Goal: Task Accomplishment & Management: Complete application form

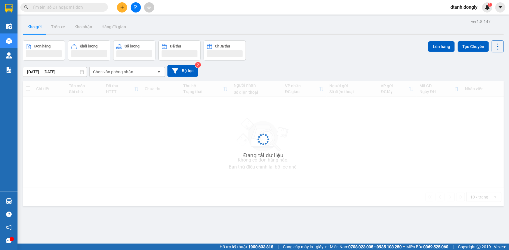
click at [121, 8] on icon "plus" at bounding box center [122, 7] width 4 height 4
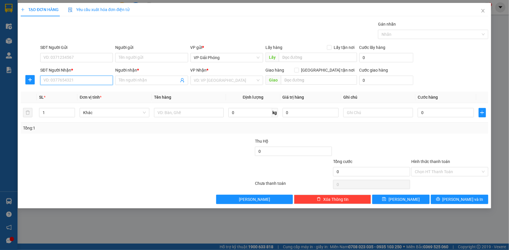
click at [93, 80] on input "SĐT Người Nhận *" at bounding box center [76, 80] width 73 height 9
type input "0383461246"
click at [81, 89] on div "0383461246 - NHUNG" at bounding box center [77, 92] width 66 height 6
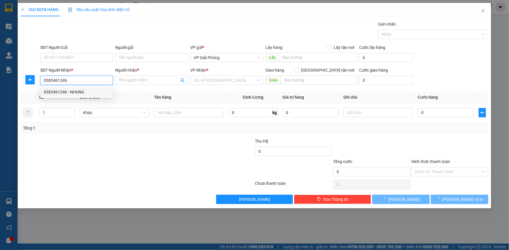
type input "NHUNG"
checkbox input "true"
type input "NGÃ [PERSON_NAME]"
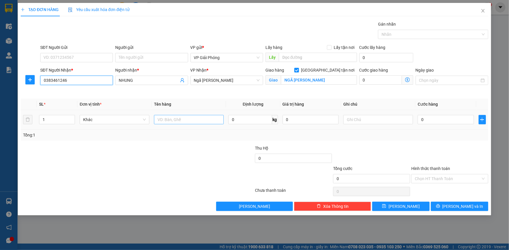
type input "0383461246"
click at [177, 117] on input "text" at bounding box center [189, 119] width 70 height 9
type input "bao xanh"
click at [441, 119] on input "0" at bounding box center [445, 119] width 56 height 9
type input "06"
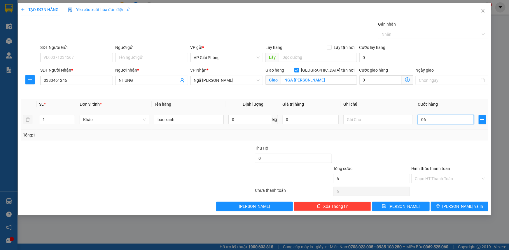
type input "6"
type input "060"
type input "60"
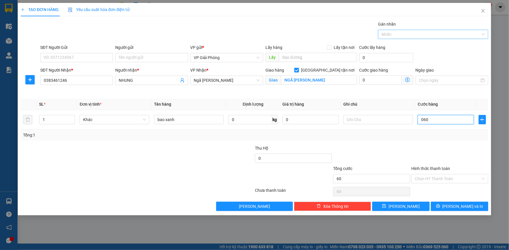
click at [390, 36] on div at bounding box center [429, 34] width 101 height 7
type input "60.000"
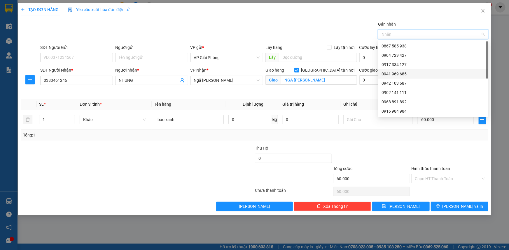
click at [401, 72] on div "0941 969 685" at bounding box center [432, 74] width 103 height 6
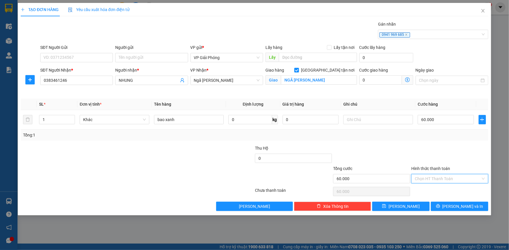
click at [444, 175] on input "Hình thức thanh toán" at bounding box center [448, 179] width 66 height 9
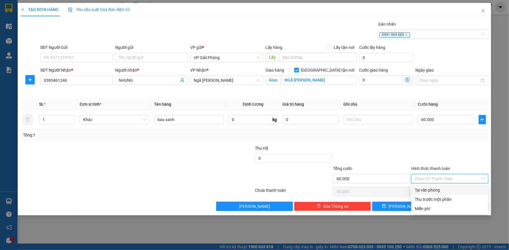
drag, startPoint x: 447, startPoint y: 188, endPoint x: 451, endPoint y: 198, distance: 11.5
click at [447, 188] on div "Tại văn phòng" at bounding box center [450, 190] width 70 height 6
type input "0"
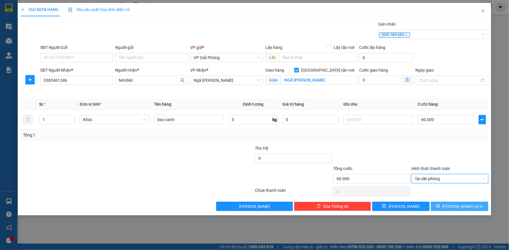
click at [455, 206] on span "[PERSON_NAME] và In" at bounding box center [462, 206] width 41 height 6
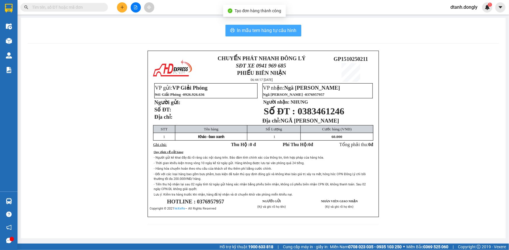
click at [257, 29] on span "In mẫu tem hàng tự cấu hình" at bounding box center [266, 30] width 59 height 7
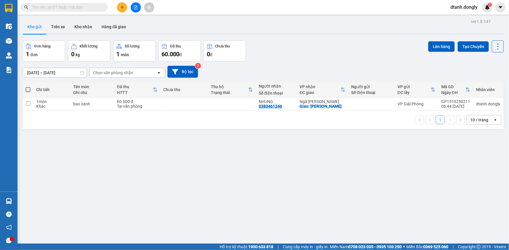
drag, startPoint x: 26, startPoint y: 88, endPoint x: 33, endPoint y: 82, distance: 9.3
click at [26, 88] on span at bounding box center [28, 89] width 5 height 5
click at [28, 87] on input "checkbox" at bounding box center [28, 87] width 0 height 0
checkbox input "true"
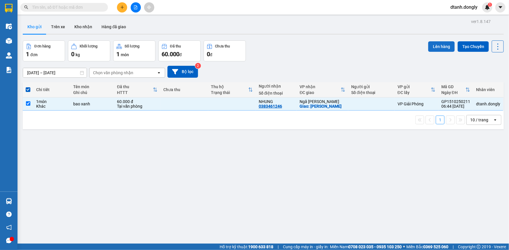
click at [441, 45] on button "Lên hàng" at bounding box center [441, 46] width 27 height 10
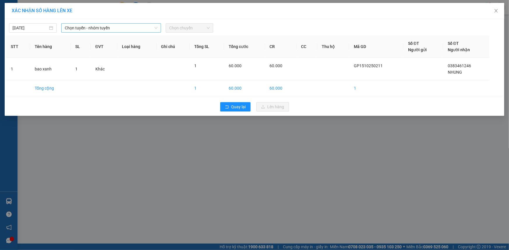
click at [152, 27] on span "Chọn tuyến - nhóm tuyến" at bounding box center [111, 28] width 93 height 9
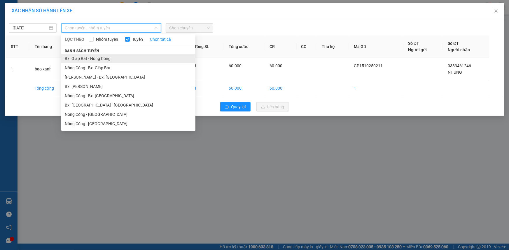
click at [141, 60] on li "Bx. Giáp Bát - Nông Cống" at bounding box center [128, 58] width 134 height 9
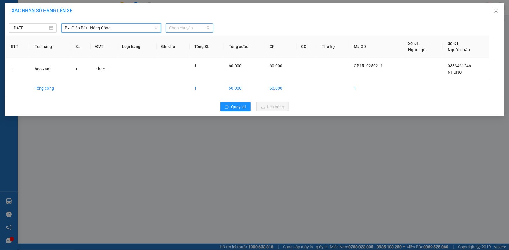
click at [203, 26] on span "Chọn chuyến" at bounding box center [189, 28] width 41 height 9
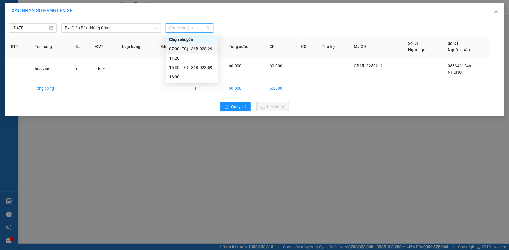
click at [201, 48] on div "07:00 (TC) - 36B-028.29" at bounding box center [191, 49] width 45 height 6
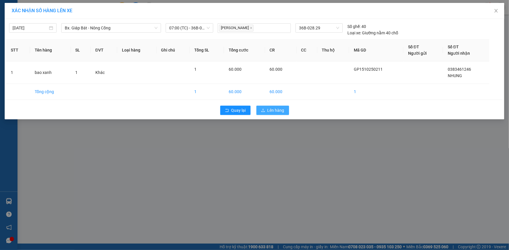
click at [274, 110] on span "Lên hàng" at bounding box center [275, 110] width 17 height 6
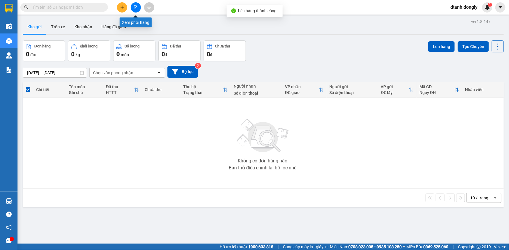
click at [133, 7] on button at bounding box center [136, 7] width 10 height 10
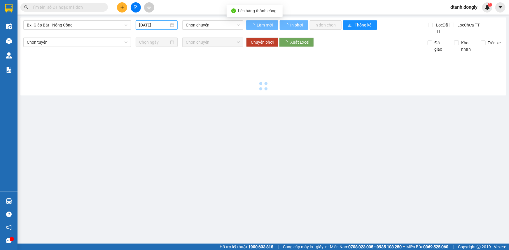
type input "[DATE]"
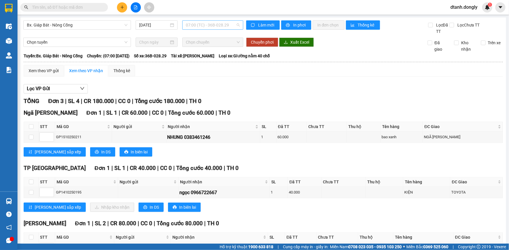
click at [234, 24] on span "07:00 (TC) - 36B-028.29" at bounding box center [213, 25] width 54 height 9
click at [222, 46] on div "07:00 (TC) - 36B-028.29" at bounding box center [207, 46] width 45 height 6
click at [293, 23] on span "In phơi" at bounding box center [299, 25] width 13 height 6
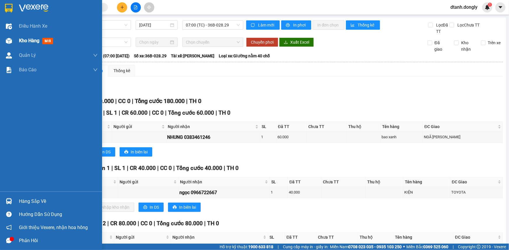
click at [29, 40] on span "Kho hàng" at bounding box center [29, 41] width 20 height 6
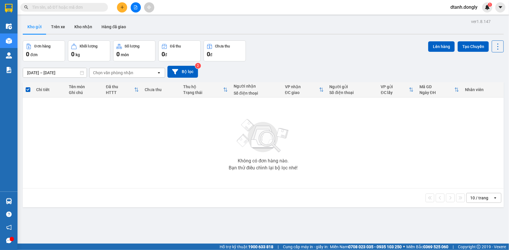
click at [133, 7] on button at bounding box center [136, 7] width 10 height 10
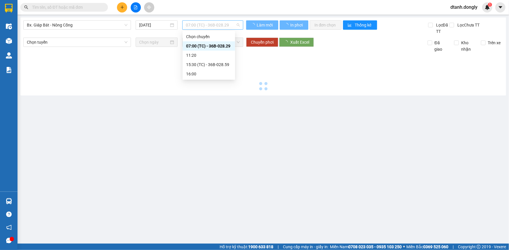
click at [234, 24] on span "07:00 (TC) - 36B-028.29" at bounding box center [213, 25] width 54 height 9
click at [229, 48] on div "07:00 (TC) - 36B-028.29" at bounding box center [208, 46] width 45 height 6
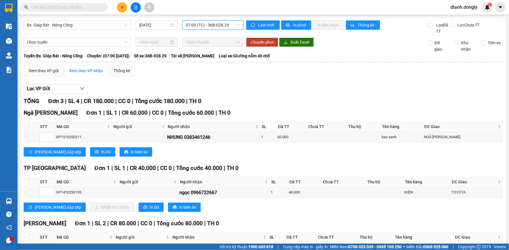
scroll to position [39, 0]
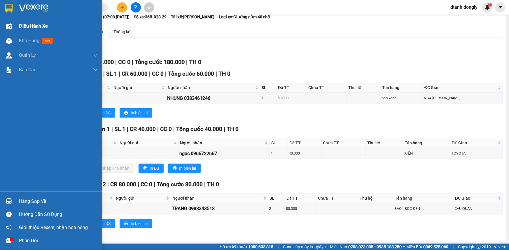
click at [32, 25] on span "Điều hành xe" at bounding box center [33, 25] width 29 height 7
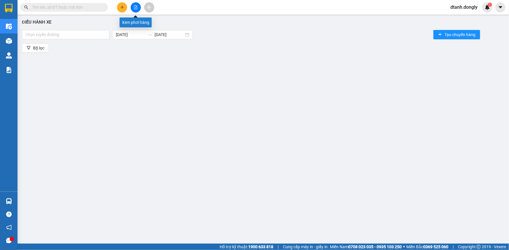
click at [136, 6] on icon "file-add" at bounding box center [135, 7] width 3 height 4
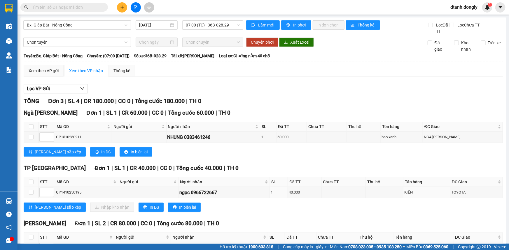
scroll to position [39, 0]
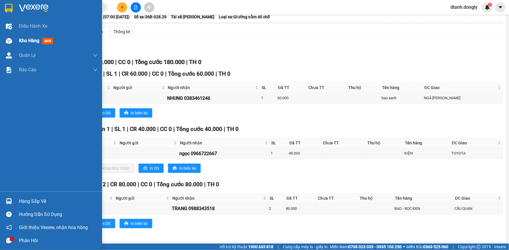
drag, startPoint x: 19, startPoint y: 39, endPoint x: 43, endPoint y: 40, distance: 23.3
click at [20, 39] on span "Kho hàng" at bounding box center [29, 41] width 20 height 6
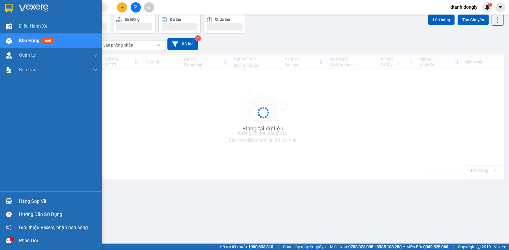
scroll to position [27, 0]
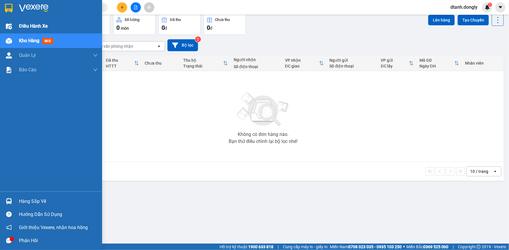
click at [28, 25] on span "Điều hành xe" at bounding box center [33, 25] width 29 height 7
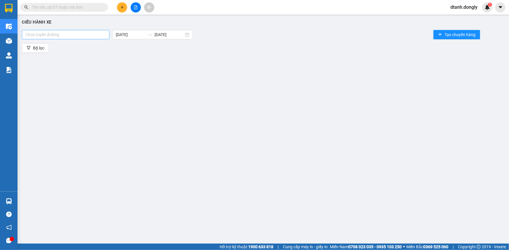
click at [77, 33] on div at bounding box center [65, 34] width 85 height 7
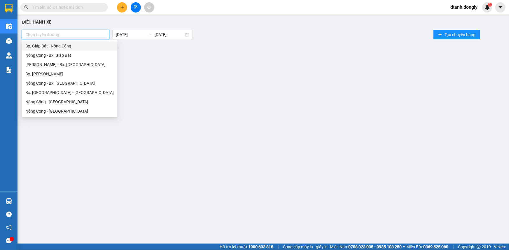
click at [78, 48] on div "Bx. Giáp Bát - Nông Cống" at bounding box center [69, 46] width 88 height 6
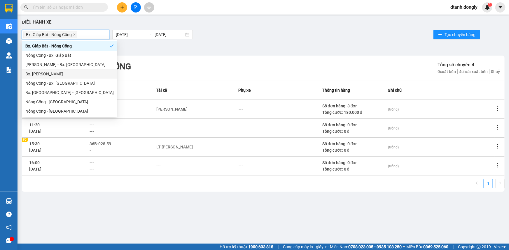
click at [162, 203] on div "Điều hành xe Bx. Giáp Bát - Nông Cống [DATE] [DATE] Tạo chuyến hàng Bộ lọc Bx. …" at bounding box center [262, 126] width 485 height 218
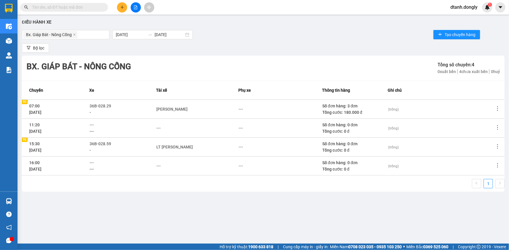
click at [340, 49] on div "Bộ lọc" at bounding box center [263, 47] width 483 height 9
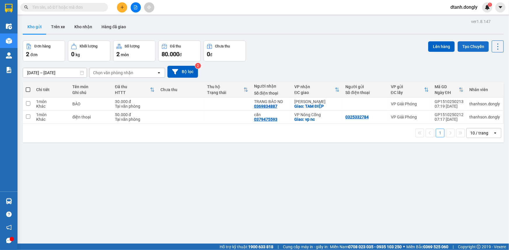
click at [464, 45] on button "Tạo Chuyến" at bounding box center [472, 46] width 31 height 10
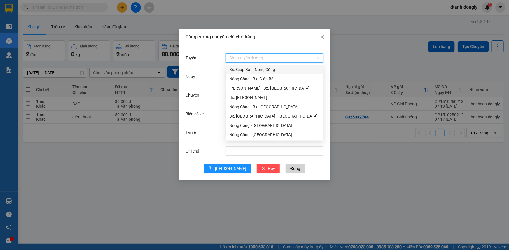
click at [296, 59] on input "Tuyến" at bounding box center [272, 58] width 86 height 9
click at [287, 70] on div "Bx. Giáp Bát - Nông Cống" at bounding box center [274, 69] width 90 height 6
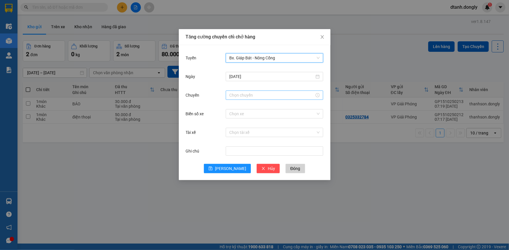
click at [253, 94] on input "Chuyến" at bounding box center [271, 95] width 85 height 6
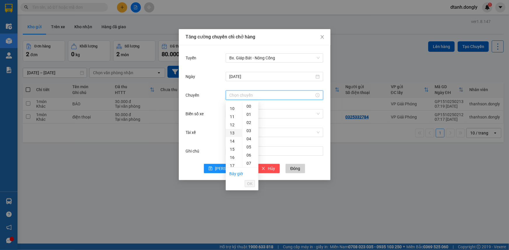
scroll to position [53, 0]
click at [232, 120] on div "08" at bounding box center [234, 119] width 16 height 8
type input "08:00"
click at [251, 183] on span "OK" at bounding box center [250, 184] width 6 height 6
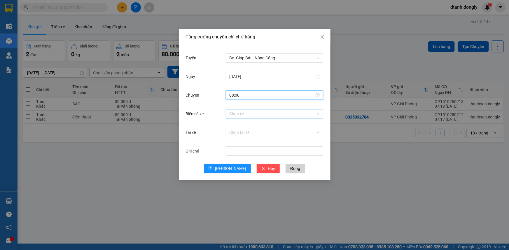
click at [251, 113] on input "Biển số xe" at bounding box center [272, 114] width 86 height 9
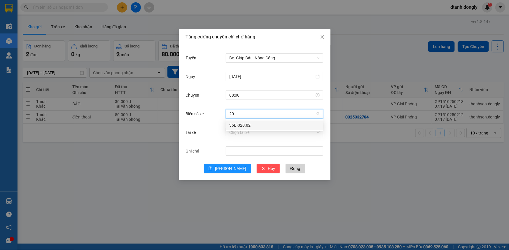
type input "20"
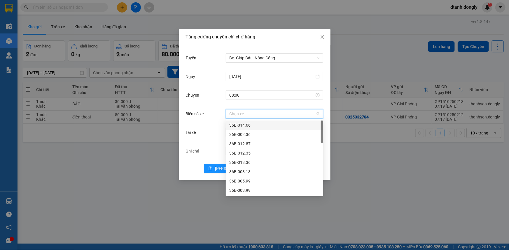
click at [241, 114] on input "Biển số xe" at bounding box center [272, 114] width 86 height 9
type input "20"
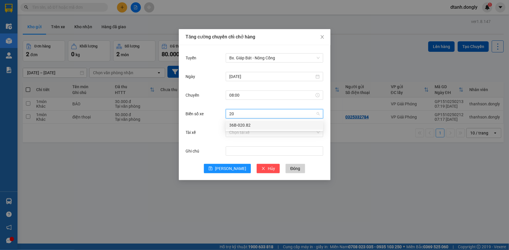
drag, startPoint x: 259, startPoint y: 123, endPoint x: 261, endPoint y: 119, distance: 4.9
click at [259, 124] on div "36B-020.82" at bounding box center [274, 125] width 90 height 6
click at [255, 134] on input "Tài xế" at bounding box center [272, 132] width 86 height 9
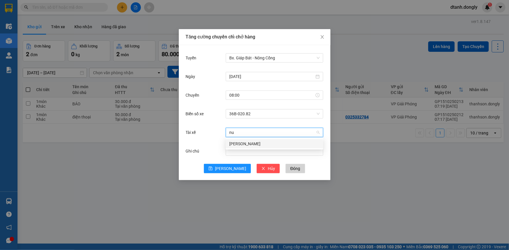
type input "nui"
click at [251, 144] on div "[PERSON_NAME]" at bounding box center [274, 144] width 90 height 6
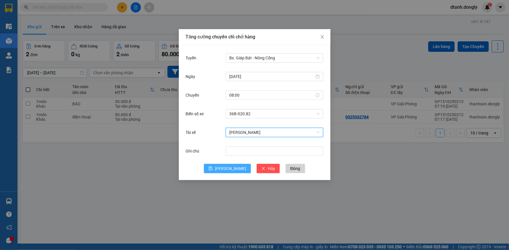
click at [232, 170] on span "[PERSON_NAME]" at bounding box center [230, 169] width 31 height 6
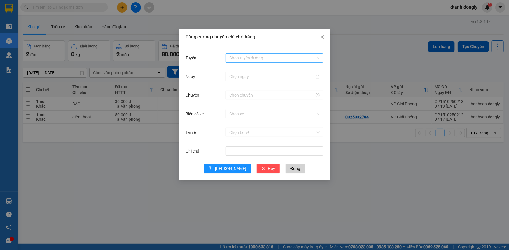
click at [268, 57] on input "Tuyến" at bounding box center [272, 58] width 86 height 9
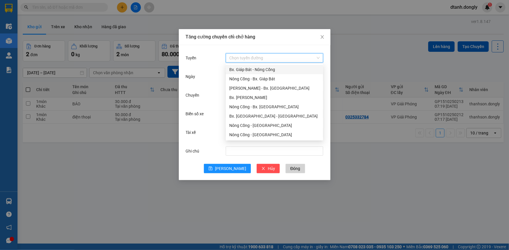
click at [263, 72] on div "Bx. Giáp Bát - Nông Cống" at bounding box center [274, 69] width 90 height 6
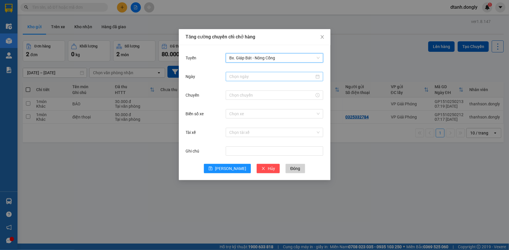
click at [262, 79] on input "Ngày" at bounding box center [271, 76] width 85 height 6
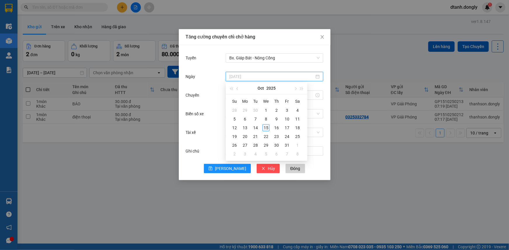
type input "[DATE]"
click at [265, 129] on div "15" at bounding box center [265, 127] width 7 height 7
click at [257, 94] on input "Chuyến" at bounding box center [271, 95] width 85 height 6
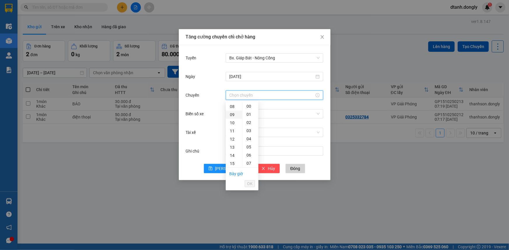
click at [230, 115] on div "09" at bounding box center [234, 115] width 16 height 8
type input "09:00"
click at [251, 185] on span "OK" at bounding box center [250, 184] width 6 height 6
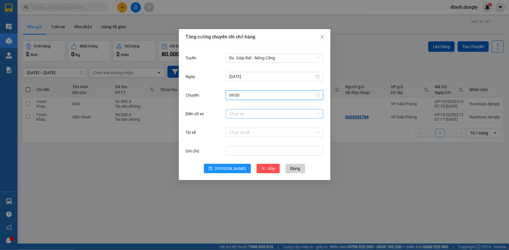
click at [248, 115] on input "Biển số xe" at bounding box center [272, 114] width 86 height 9
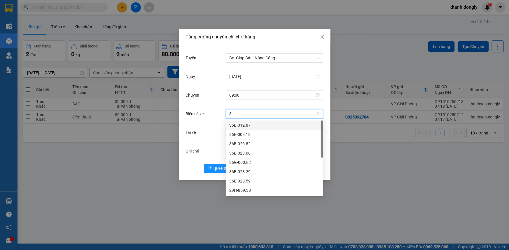
type input "82"
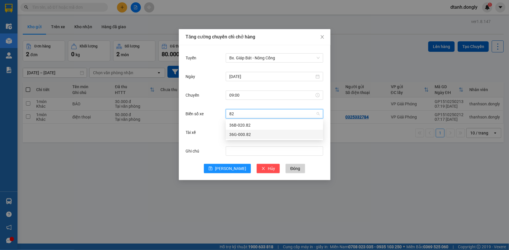
click at [268, 134] on div "36G-000.82" at bounding box center [274, 134] width 90 height 6
click at [247, 134] on input "Tài xế" at bounding box center [272, 132] width 86 height 9
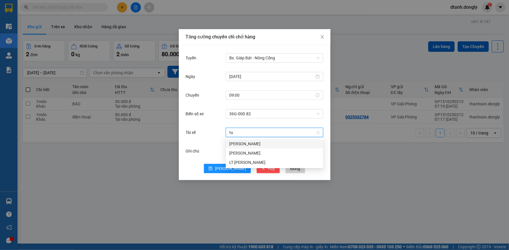
type input "tua"
click at [263, 142] on div "[PERSON_NAME]" at bounding box center [274, 144] width 90 height 6
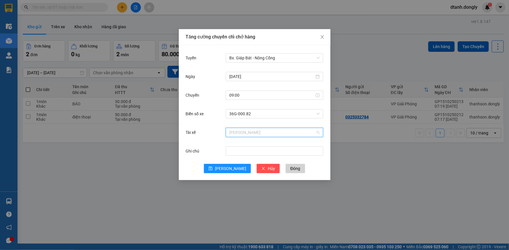
click at [262, 131] on span "[PERSON_NAME]" at bounding box center [274, 132] width 90 height 9
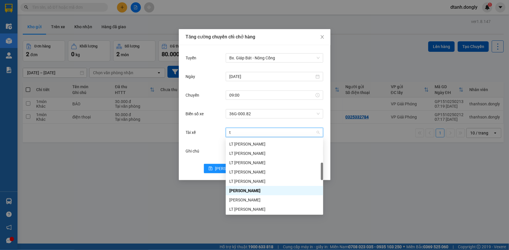
type input "tu"
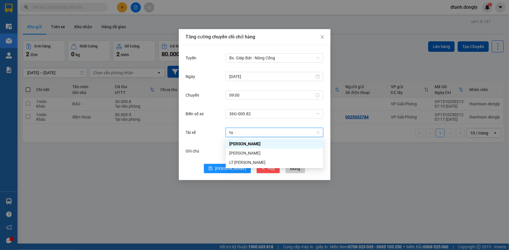
scroll to position [0, 0]
click at [263, 152] on div "[PERSON_NAME]" at bounding box center [274, 153] width 90 height 6
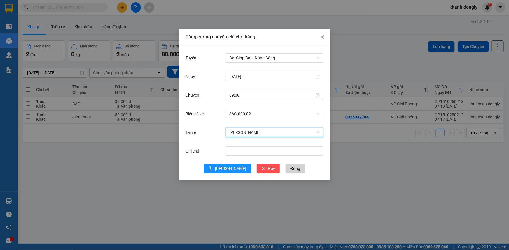
click at [271, 133] on span "[PERSON_NAME]" at bounding box center [274, 132] width 90 height 9
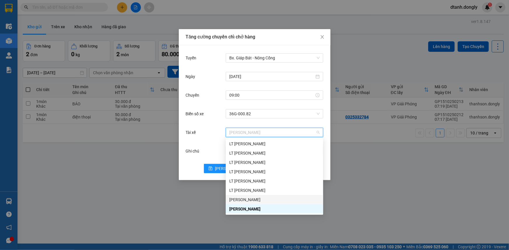
click at [264, 199] on div "[PERSON_NAME]" at bounding box center [274, 200] width 90 height 6
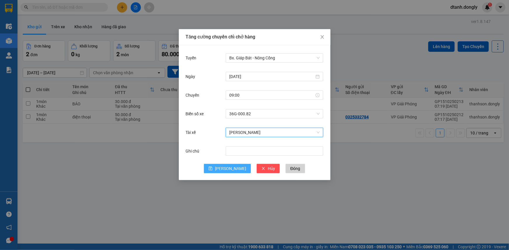
click at [228, 169] on span "[PERSON_NAME]" at bounding box center [230, 169] width 31 height 6
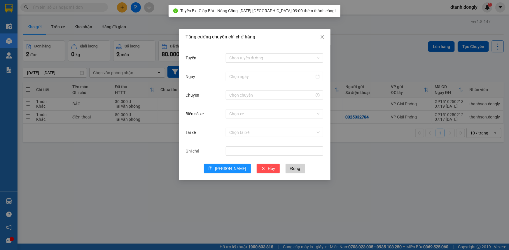
click at [278, 52] on div "Chọn tuyến đường" at bounding box center [274, 58] width 97 height 12
click at [274, 59] on input "Tuyến" at bounding box center [272, 58] width 86 height 9
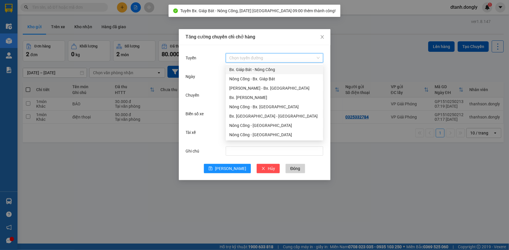
click at [267, 72] on div "Bx. Giáp Bát - Nông Cống" at bounding box center [274, 69] width 90 height 6
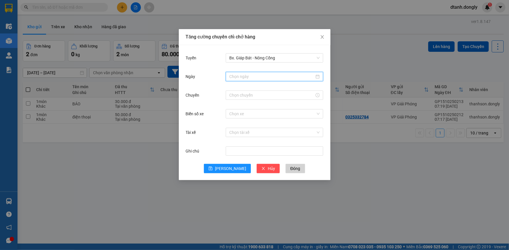
click at [260, 77] on input "Ngày" at bounding box center [271, 76] width 85 height 6
type input "[DATE]"
click at [266, 130] on div "15" at bounding box center [265, 127] width 7 height 7
click at [251, 93] on input "Chuyến" at bounding box center [271, 95] width 85 height 6
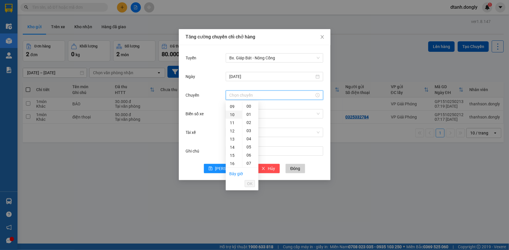
click at [233, 115] on div "10" at bounding box center [234, 115] width 16 height 8
type input "10:00"
click at [253, 182] on button "OK" at bounding box center [250, 183] width 10 height 7
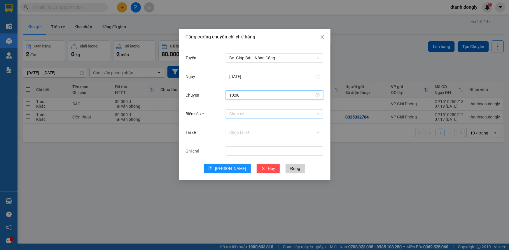
click at [252, 115] on input "Biển số xe" at bounding box center [272, 114] width 86 height 9
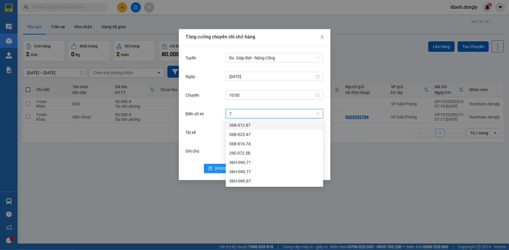
type input "71"
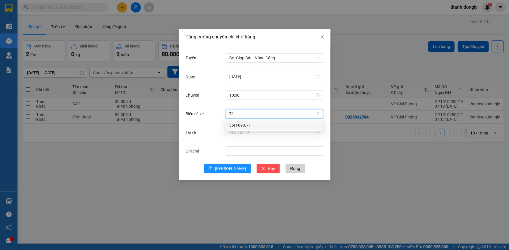
click at [251, 127] on div "36H-090.71" at bounding box center [274, 125] width 90 height 6
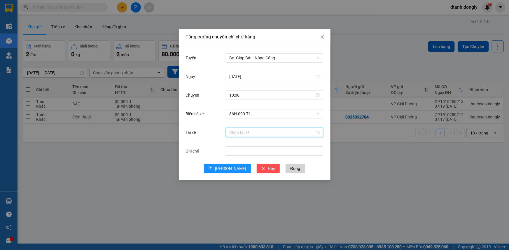
click at [247, 134] on input "Tài xế" at bounding box center [272, 132] width 86 height 9
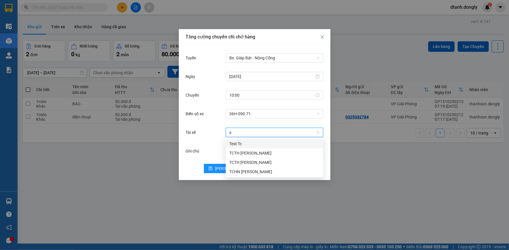
scroll to position [0, 0]
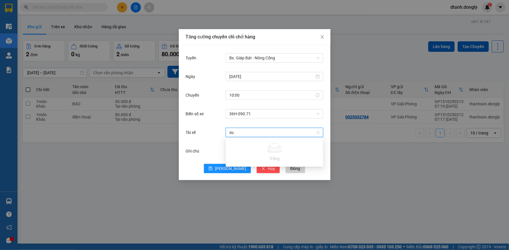
type input "s"
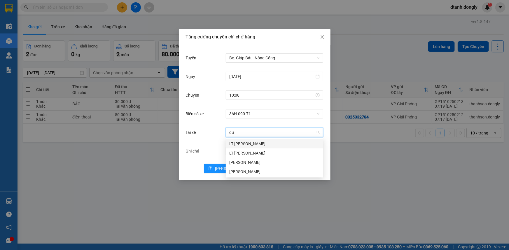
type input "dun"
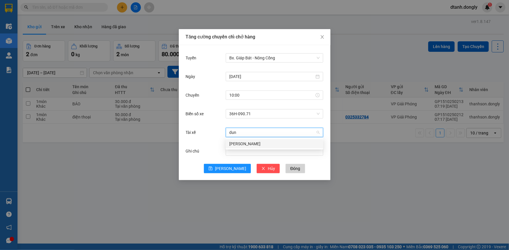
click at [246, 141] on div "[PERSON_NAME]" at bounding box center [274, 144] width 90 height 6
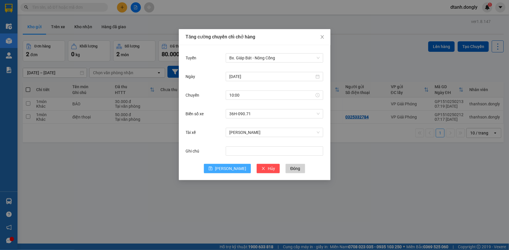
click at [234, 169] on span "[PERSON_NAME]" at bounding box center [230, 169] width 31 height 6
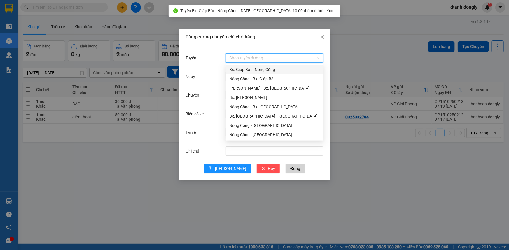
click at [253, 57] on input "Tuyến" at bounding box center [272, 58] width 86 height 9
click at [253, 67] on div "Bx. Giáp Bát - Nông Cống" at bounding box center [274, 69] width 90 height 6
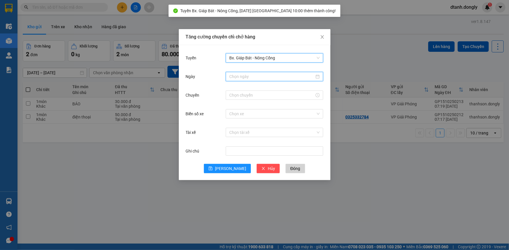
click at [249, 73] on input "Ngày" at bounding box center [271, 76] width 85 height 6
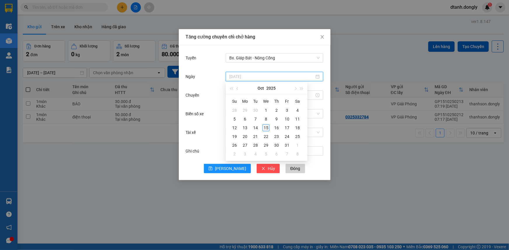
type input "[DATE]"
click at [267, 129] on div "15" at bounding box center [265, 127] width 7 height 7
click at [259, 95] on input "Chuyến" at bounding box center [271, 95] width 85 height 6
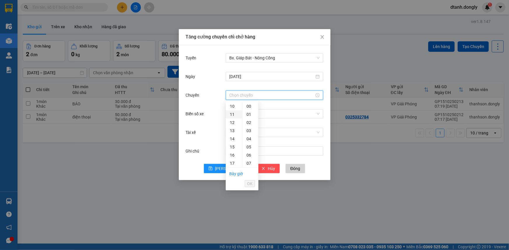
click at [232, 114] on div "11" at bounding box center [234, 114] width 16 height 8
type input "11:00"
click at [250, 184] on span "OK" at bounding box center [250, 184] width 6 height 6
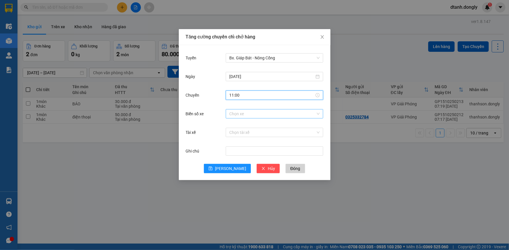
click at [256, 111] on input "Biển số xe" at bounding box center [272, 114] width 86 height 9
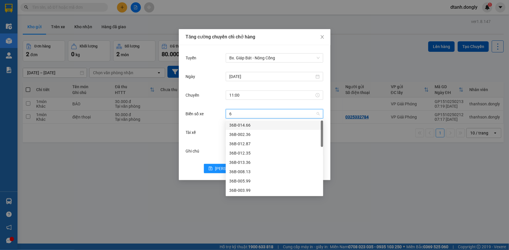
type input "63"
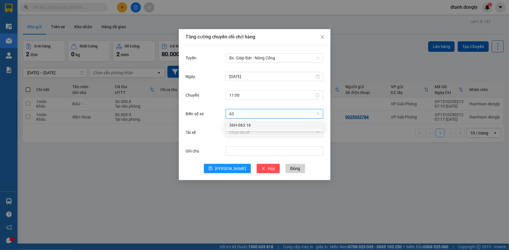
click at [261, 127] on div "36H-063.16" at bounding box center [274, 125] width 90 height 6
click at [250, 131] on input "Tài xế" at bounding box center [272, 132] width 86 height 9
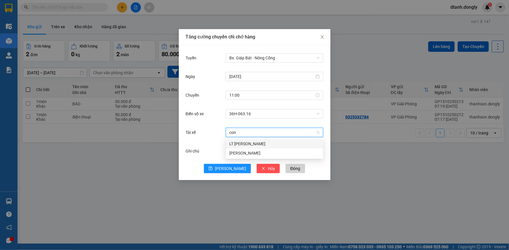
type input "cong"
click at [269, 145] on div "LT [PERSON_NAME]" at bounding box center [274, 144] width 90 height 6
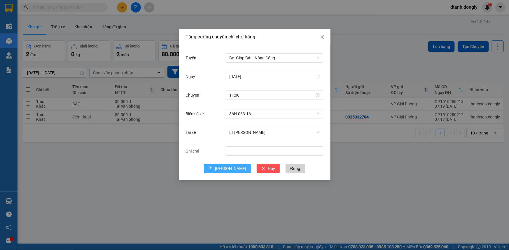
click at [229, 166] on span "[PERSON_NAME]" at bounding box center [230, 169] width 31 height 6
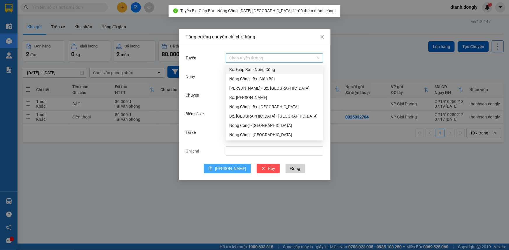
click at [300, 53] on div "Chọn tuyến đường" at bounding box center [274, 57] width 97 height 9
click at [259, 68] on div "Bx. Giáp Bát - Nông Cống" at bounding box center [274, 69] width 90 height 6
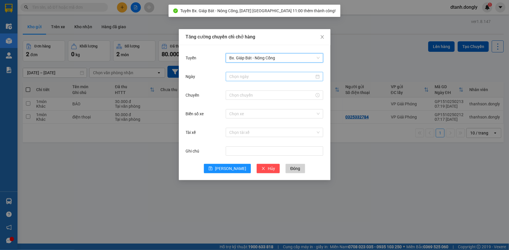
click at [262, 77] on input "Ngày" at bounding box center [271, 76] width 85 height 6
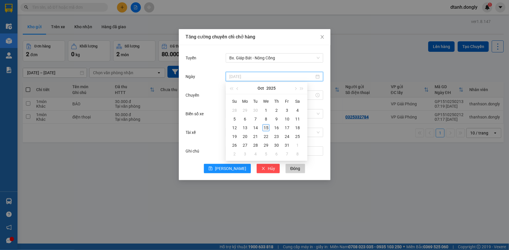
type input "[DATE]"
click at [268, 127] on div "15" at bounding box center [265, 127] width 7 height 7
click at [244, 94] on input "Chuyến" at bounding box center [271, 95] width 85 height 6
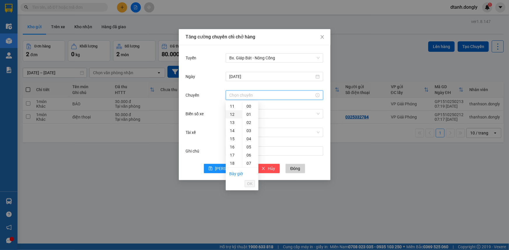
click at [234, 115] on div "12" at bounding box center [234, 114] width 16 height 8
type input "12:00"
click at [248, 186] on span "OK" at bounding box center [250, 184] width 6 height 6
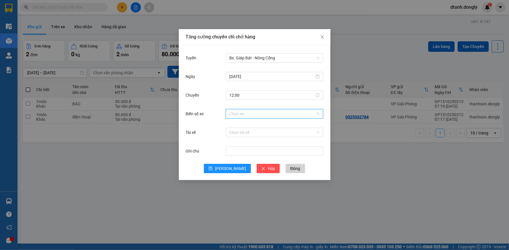
click at [244, 114] on input "Biển số xe" at bounding box center [272, 114] width 86 height 9
type input "5"
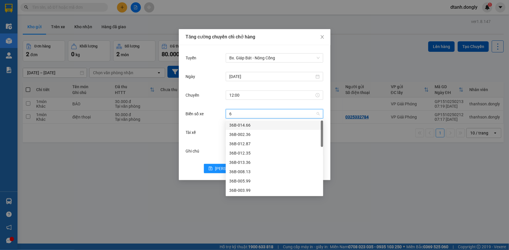
type input "67"
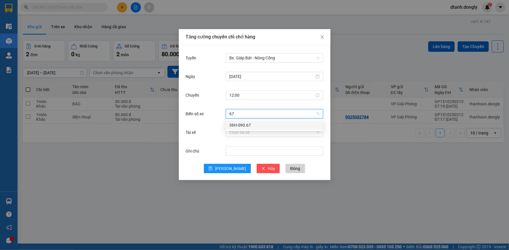
click at [262, 124] on div "36H-090.67" at bounding box center [274, 125] width 90 height 6
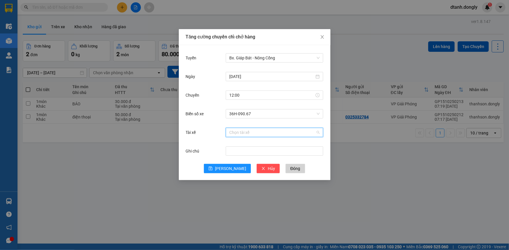
click at [255, 129] on input "Tài xế" at bounding box center [272, 132] width 86 height 9
type input "thin"
click at [261, 142] on div "LT [PERSON_NAME]" at bounding box center [274, 144] width 90 height 6
click at [225, 169] on button "[PERSON_NAME]" at bounding box center [227, 168] width 47 height 9
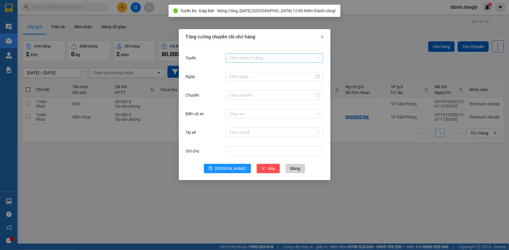
click at [273, 56] on input "Tuyến" at bounding box center [272, 58] width 86 height 9
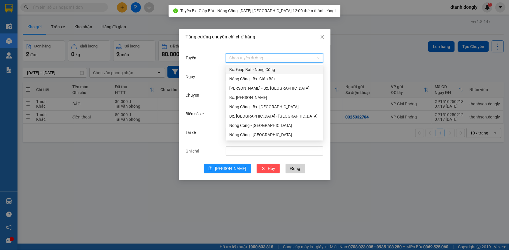
click at [260, 70] on div "Bx. Giáp Bát - Nông Cống" at bounding box center [274, 69] width 90 height 6
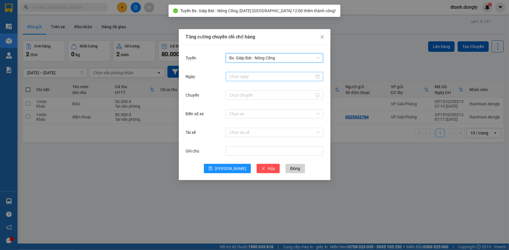
click at [250, 78] on input "Ngày" at bounding box center [271, 76] width 85 height 6
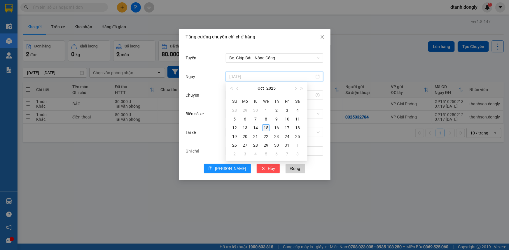
type input "[DATE]"
click at [266, 127] on div "15" at bounding box center [265, 127] width 7 height 7
click at [253, 95] on input "Chuyến" at bounding box center [271, 95] width 85 height 6
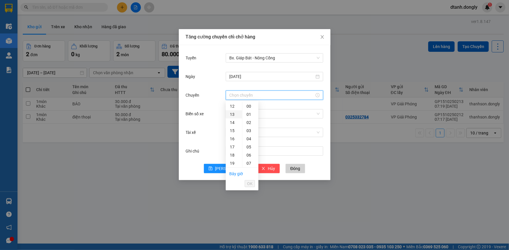
click at [232, 113] on div "13" at bounding box center [234, 114] width 16 height 8
type input "13:00"
click at [249, 184] on span "OK" at bounding box center [250, 184] width 6 height 6
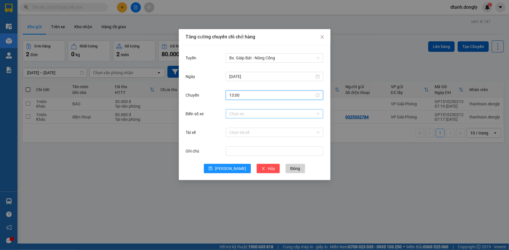
click at [253, 113] on input "Biển số xe" at bounding box center [272, 114] width 86 height 9
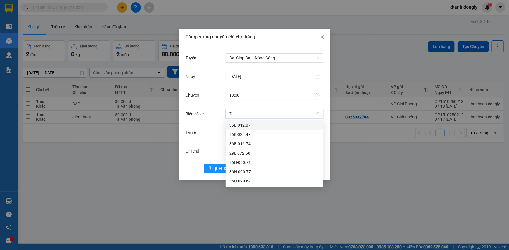
type input "77"
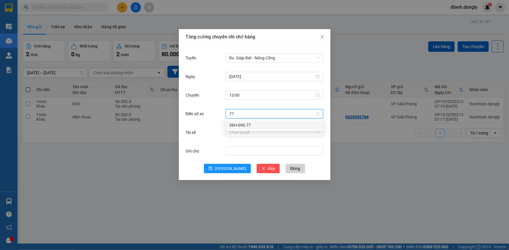
click at [245, 127] on div "36H-090.77" at bounding box center [274, 125] width 90 height 6
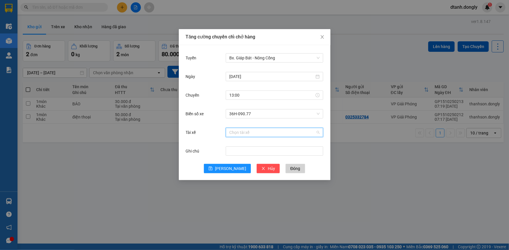
click at [259, 133] on input "Tài xế" at bounding box center [272, 132] width 86 height 9
type input "tie"
click at [262, 144] on div "LT [PERSON_NAME]" at bounding box center [274, 144] width 90 height 6
click at [232, 170] on span "[PERSON_NAME]" at bounding box center [230, 169] width 31 height 6
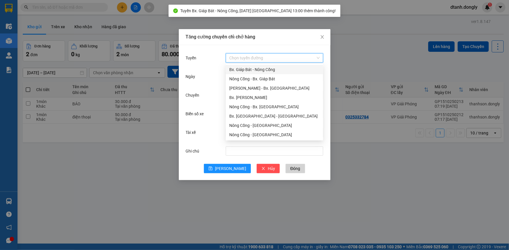
click at [275, 57] on input "Tuyến" at bounding box center [272, 58] width 86 height 9
click at [260, 68] on div "Bx. Giáp Bát - Nông Cống" at bounding box center [274, 69] width 90 height 6
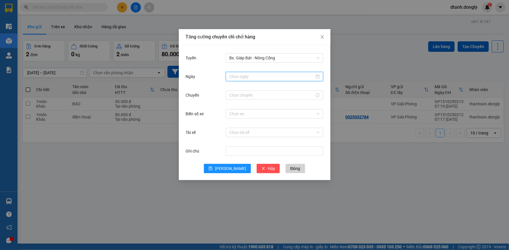
click at [250, 76] on input "Ngày" at bounding box center [271, 76] width 85 height 6
type input "[DATE]"
click at [265, 129] on div "15" at bounding box center [265, 127] width 7 height 7
click at [256, 94] on input "Chuyến" at bounding box center [271, 95] width 85 height 6
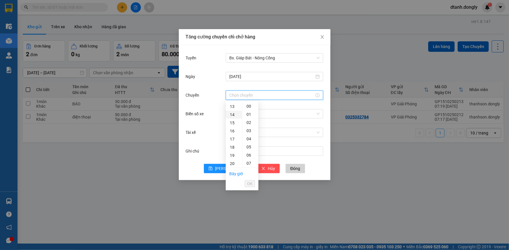
click at [233, 115] on div "14" at bounding box center [234, 115] width 16 height 8
type input "14:00"
click at [247, 184] on span "OK" at bounding box center [250, 184] width 6 height 6
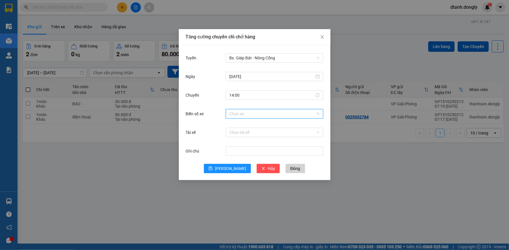
click at [245, 114] on input "Biển số xe" at bounding box center [272, 114] width 86 height 9
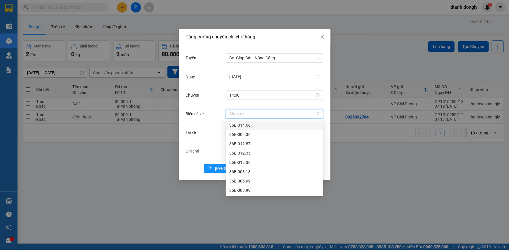
click at [258, 125] on div "36B-014.66" at bounding box center [274, 125] width 90 height 6
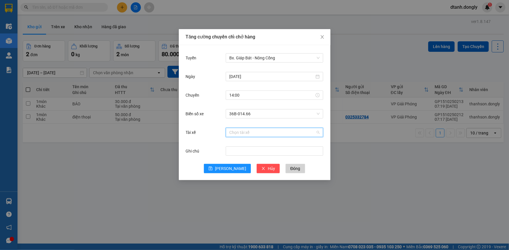
click at [255, 132] on input "Tài xế" at bounding box center [272, 132] width 86 height 9
type input "dien"
click at [257, 145] on div "[PERSON_NAME]" at bounding box center [274, 144] width 90 height 6
click at [234, 171] on button "[PERSON_NAME]" at bounding box center [227, 168] width 47 height 9
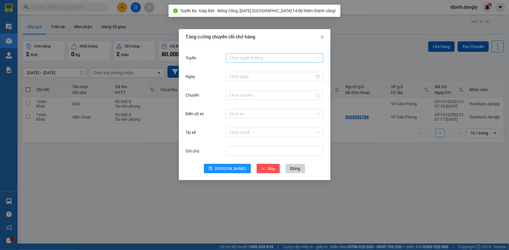
click at [269, 56] on input "Tuyến" at bounding box center [272, 58] width 86 height 9
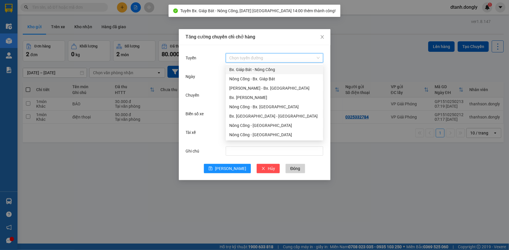
click at [260, 69] on div "Bx. Giáp Bát - Nông Cống" at bounding box center [274, 69] width 90 height 6
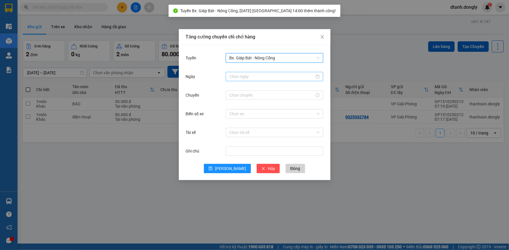
click at [248, 76] on input "Ngày" at bounding box center [271, 76] width 85 height 6
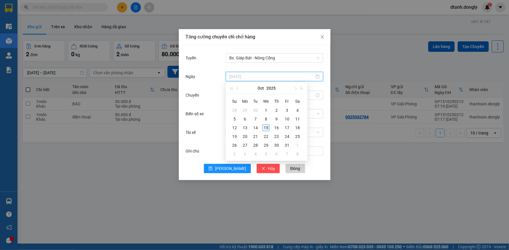
type input "[DATE]"
click at [266, 129] on div "15" at bounding box center [265, 127] width 7 height 7
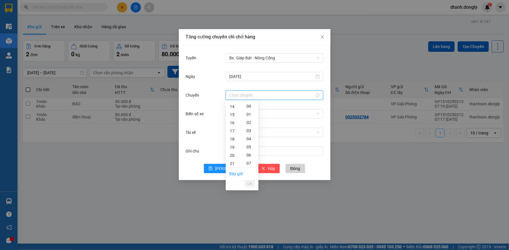
click at [242, 95] on input "Chuyến" at bounding box center [271, 95] width 85 height 6
click at [234, 107] on div "14" at bounding box center [234, 107] width 16 height 8
click at [248, 116] on div "40" at bounding box center [250, 115] width 16 height 8
type input "14:40"
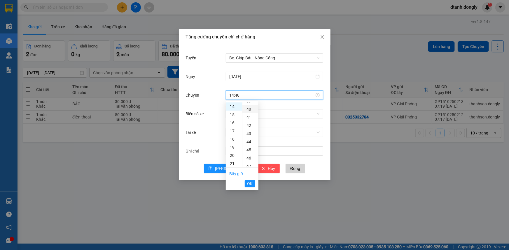
scroll to position [327, 0]
click at [246, 184] on button "OK" at bounding box center [250, 183] width 10 height 7
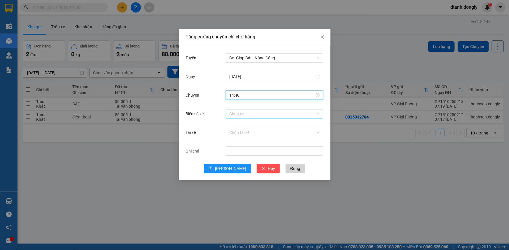
click at [246, 114] on input "Biển số xe" at bounding box center [272, 114] width 86 height 9
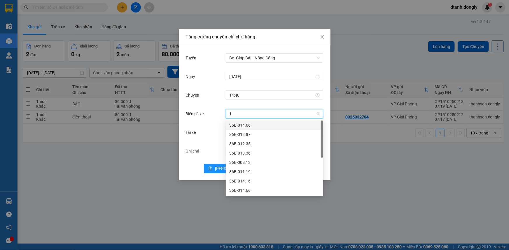
type input "16"
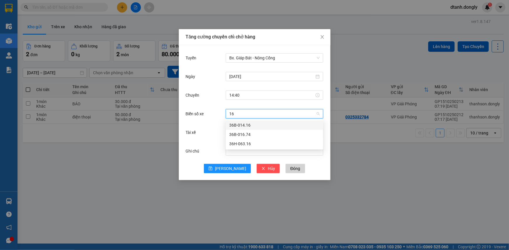
click at [257, 122] on div "36B-014.16" at bounding box center [274, 125] width 90 height 6
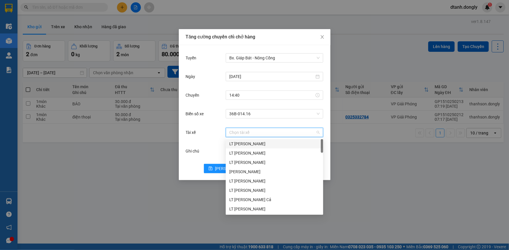
click at [254, 134] on input "Tài xế" at bounding box center [272, 132] width 86 height 9
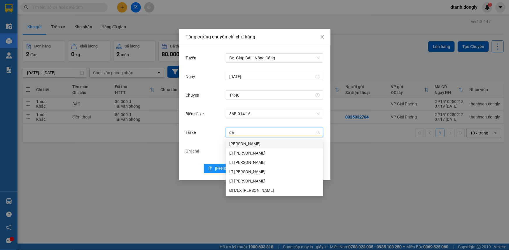
type input "dai"
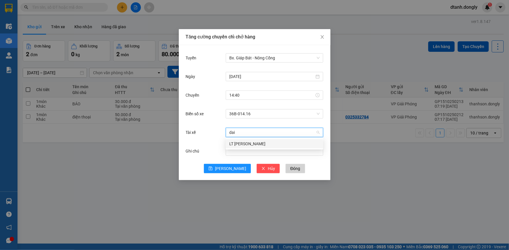
click at [270, 143] on div "LT [PERSON_NAME]" at bounding box center [274, 144] width 90 height 6
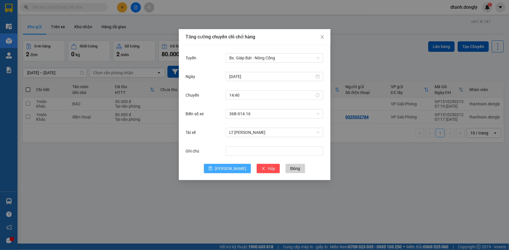
click at [231, 169] on span "[PERSON_NAME]" at bounding box center [230, 169] width 31 height 6
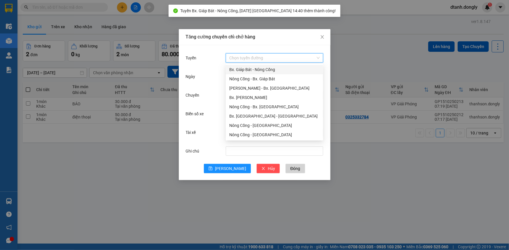
click at [253, 57] on input "Tuyến" at bounding box center [272, 58] width 86 height 9
click at [248, 68] on div "Bx. Giáp Bát - Nông Cống" at bounding box center [274, 69] width 90 height 6
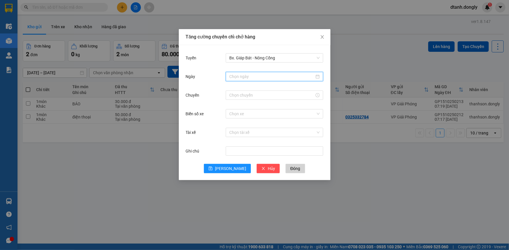
click at [241, 77] on input "Ngày" at bounding box center [271, 76] width 85 height 6
type input "[DATE]"
click at [265, 127] on div "15" at bounding box center [265, 127] width 7 height 7
click at [243, 95] on input "Chuyến" at bounding box center [271, 95] width 85 height 6
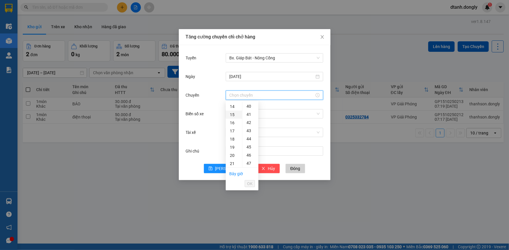
click at [232, 116] on div "15" at bounding box center [234, 115] width 16 height 8
drag, startPoint x: 249, startPoint y: 139, endPoint x: 244, endPoint y: 134, distance: 6.8
click at [249, 139] on div "30" at bounding box center [250, 139] width 16 height 8
type input "15:30"
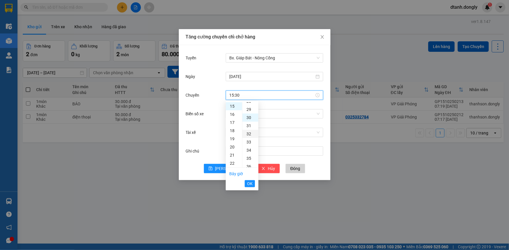
scroll to position [245, 0]
click at [247, 185] on span "OK" at bounding box center [250, 184] width 6 height 6
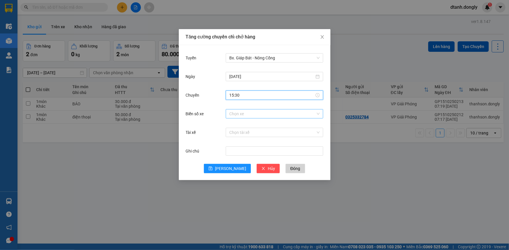
click at [250, 114] on input "Biển số xe" at bounding box center [272, 114] width 86 height 9
type input "28"
click at [255, 135] on div "36B-028.59" at bounding box center [274, 134] width 90 height 6
click at [252, 131] on input "Tài xế" at bounding box center [272, 132] width 86 height 9
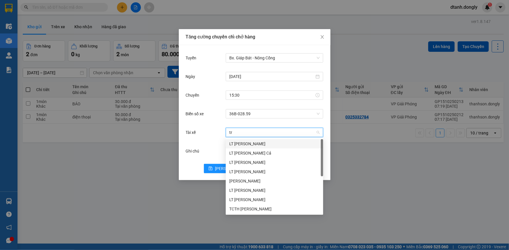
type input "tru"
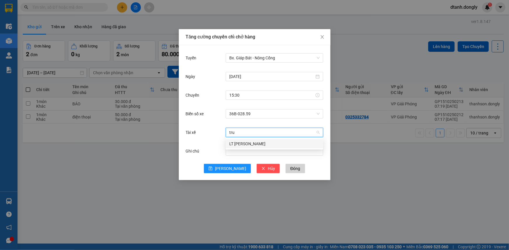
click at [269, 141] on div "LT [PERSON_NAME]" at bounding box center [274, 144] width 90 height 6
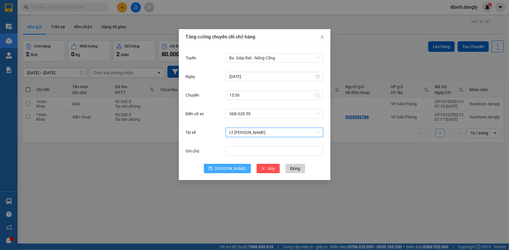
click at [232, 167] on span "[PERSON_NAME]" at bounding box center [230, 169] width 31 height 6
click at [252, 199] on div "Tăng cường chuyến chỉ chở hàng Tuyến Bx. Giáp Bát - Nông Cống [DATE] Chuyến 15:…" at bounding box center [254, 125] width 509 height 250
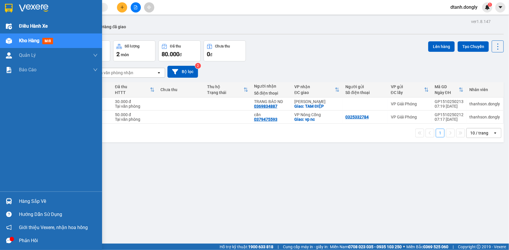
click at [31, 23] on span "Điều hành xe" at bounding box center [33, 25] width 29 height 7
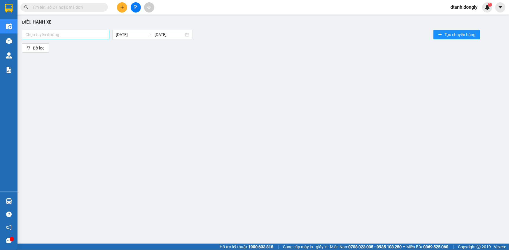
click at [90, 36] on div at bounding box center [65, 34] width 85 height 7
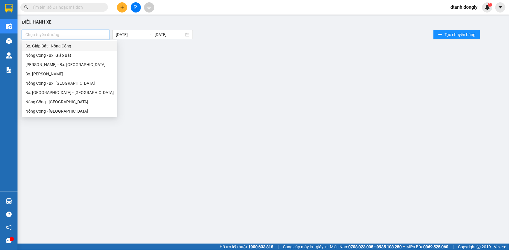
click at [87, 46] on div "Bx. Giáp Bát - Nông Cống" at bounding box center [69, 46] width 88 height 6
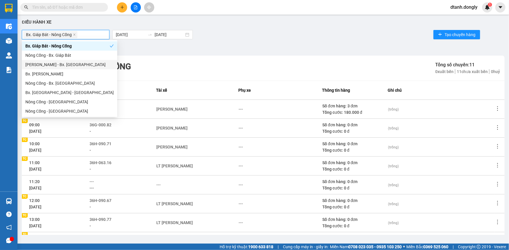
scroll to position [78, 0]
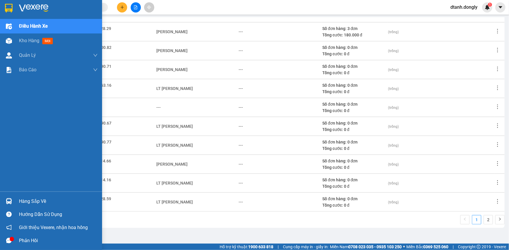
click at [8, 24] on img at bounding box center [9, 26] width 6 height 6
click at [21, 40] on span "Kho hàng" at bounding box center [29, 41] width 20 height 6
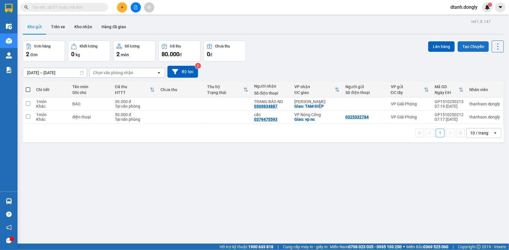
click at [470, 48] on button "Tạo Chuyến" at bounding box center [472, 46] width 31 height 10
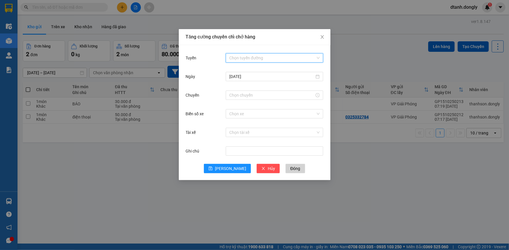
click at [271, 58] on input "Tuyến" at bounding box center [272, 58] width 86 height 9
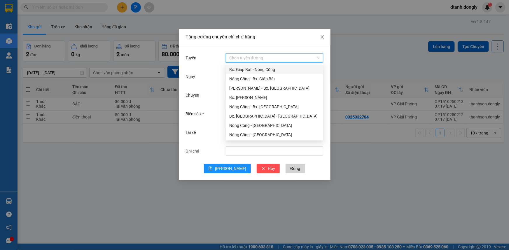
click at [266, 66] on div "Bx. Giáp Bát - Nông Cống" at bounding box center [274, 69] width 90 height 6
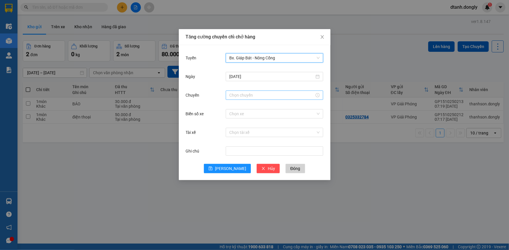
click at [260, 94] on input "Chuyến" at bounding box center [271, 95] width 85 height 6
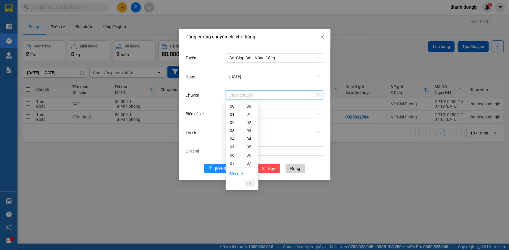
scroll to position [106, 0]
click at [233, 131] on div "16" at bounding box center [234, 131] width 16 height 8
click at [250, 138] on div "30" at bounding box center [250, 139] width 16 height 8
type input "16:30"
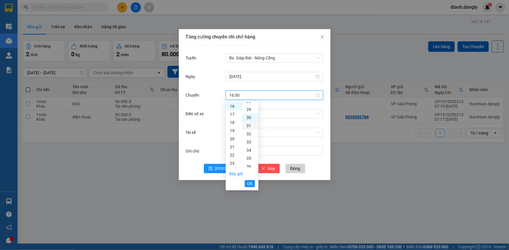
scroll to position [245, 0]
click at [250, 184] on span "OK" at bounding box center [250, 184] width 6 height 6
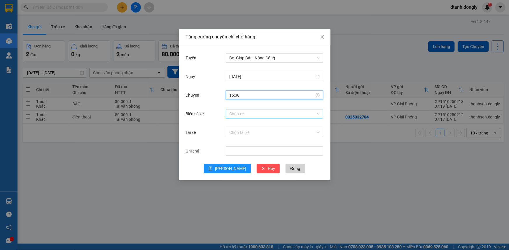
click at [259, 115] on input "Biển số xe" at bounding box center [272, 114] width 86 height 9
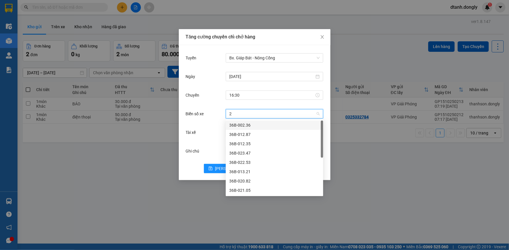
type input "28"
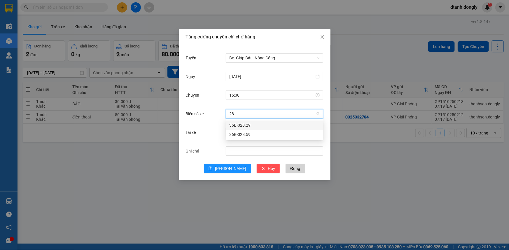
click at [264, 123] on div "36B-028.29" at bounding box center [274, 125] width 90 height 6
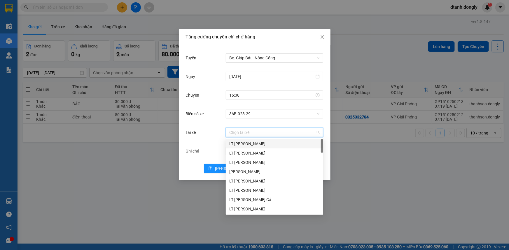
click at [246, 133] on input "Tài xế" at bounding box center [272, 132] width 86 height 9
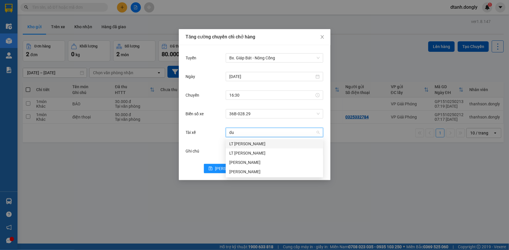
type input "duo"
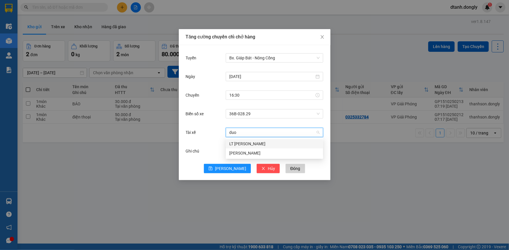
click at [268, 141] on div "LT [PERSON_NAME]" at bounding box center [274, 144] width 90 height 6
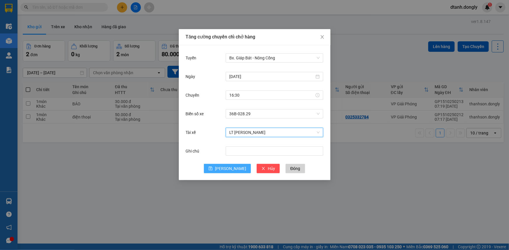
click at [235, 170] on button "[PERSON_NAME]" at bounding box center [227, 168] width 47 height 9
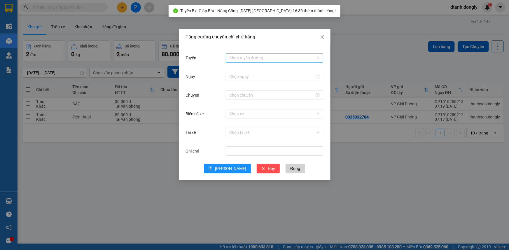
click at [257, 58] on input "Tuyến" at bounding box center [272, 58] width 86 height 9
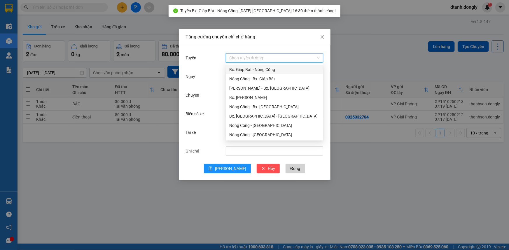
click at [253, 67] on div "Bx. Giáp Bát - Nông Cống" at bounding box center [274, 69] width 90 height 6
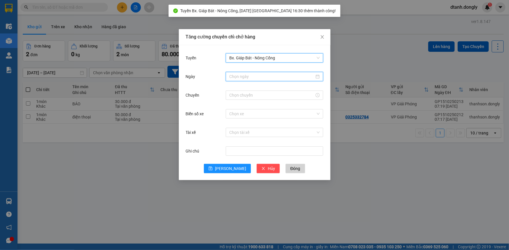
click at [256, 76] on input "Ngày" at bounding box center [271, 76] width 85 height 6
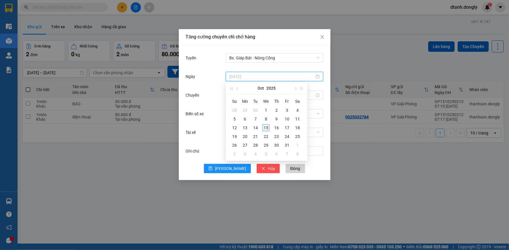
type input "[DATE]"
click at [268, 128] on div "15" at bounding box center [265, 127] width 7 height 7
click at [247, 97] on input "Chuyến" at bounding box center [271, 95] width 85 height 6
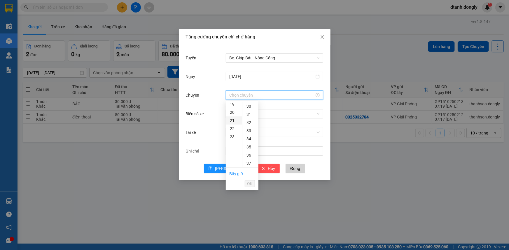
scroll to position [131, 0]
click at [232, 117] on div "17" at bounding box center [234, 114] width 16 height 8
click at [250, 140] on div "30" at bounding box center [250, 139] width 16 height 8
type input "17:30"
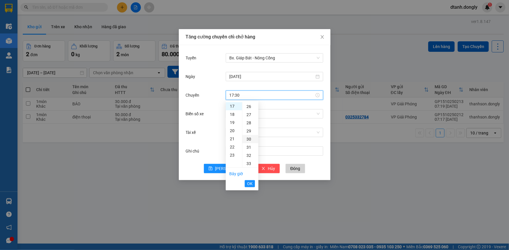
scroll to position [245, 0]
click at [249, 184] on span "OK" at bounding box center [250, 184] width 6 height 6
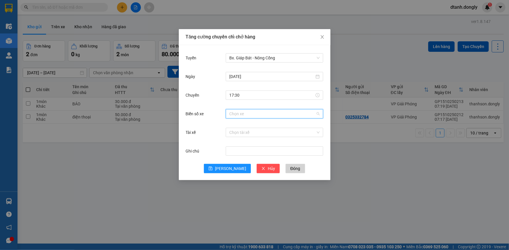
click at [263, 113] on input "Biển số xe" at bounding box center [272, 114] width 86 height 9
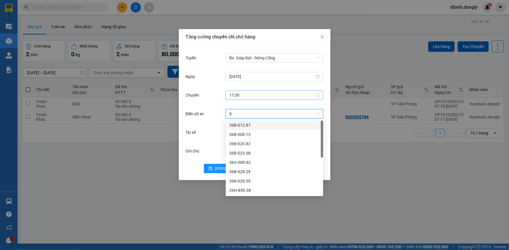
type input "82"
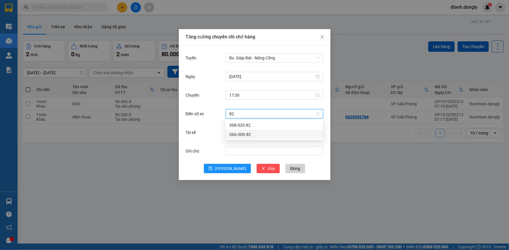
click at [246, 135] on div "36G-000.82" at bounding box center [274, 134] width 90 height 6
click at [244, 131] on input "Tài xế" at bounding box center [272, 132] width 86 height 9
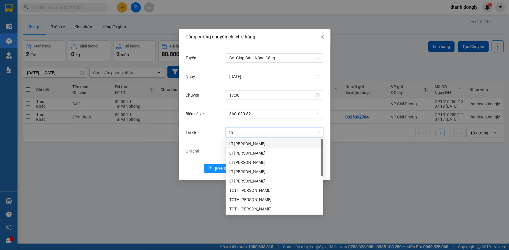
type input "tha"
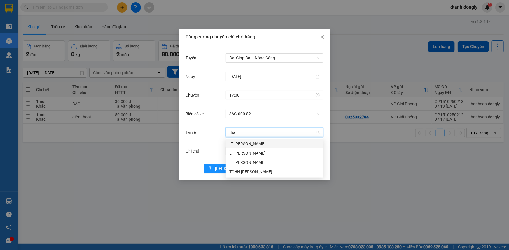
click at [259, 143] on div "LT [PERSON_NAME]" at bounding box center [274, 144] width 90 height 6
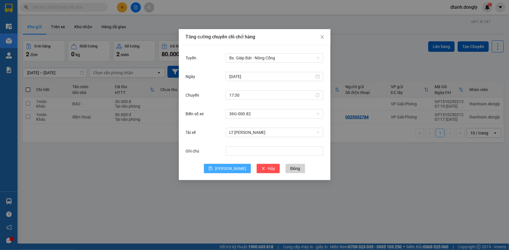
click at [231, 168] on span "[PERSON_NAME]" at bounding box center [230, 169] width 31 height 6
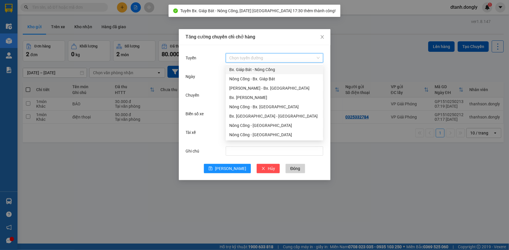
click at [246, 55] on input "Tuyến" at bounding box center [272, 58] width 86 height 9
click at [245, 66] on div "Bx. Giáp Bát - Nông Cống" at bounding box center [274, 69] width 90 height 6
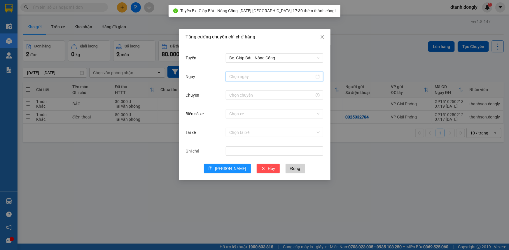
click at [245, 78] on input "Ngày" at bounding box center [271, 76] width 85 height 6
type input "[DATE]"
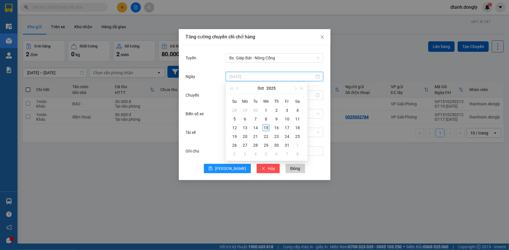
click at [264, 128] on div "15" at bounding box center [265, 127] width 7 height 7
click at [248, 96] on input "Chuyến" at bounding box center [271, 95] width 85 height 6
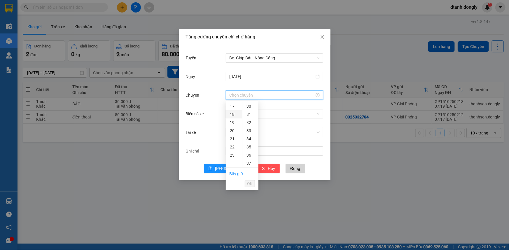
click at [234, 114] on div "18" at bounding box center [234, 114] width 16 height 8
click at [247, 164] on div "30" at bounding box center [250, 166] width 16 height 8
type input "18:30"
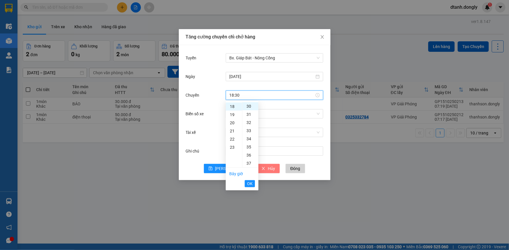
drag, startPoint x: 250, startPoint y: 182, endPoint x: 251, endPoint y: 170, distance: 11.4
click at [250, 182] on span "OK" at bounding box center [250, 184] width 6 height 6
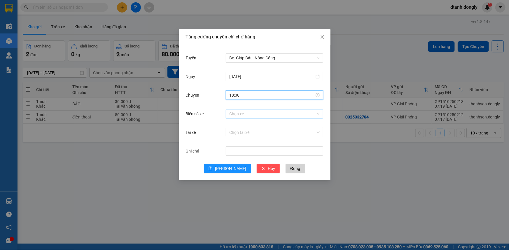
click at [245, 113] on input "Biển số xe" at bounding box center [272, 114] width 86 height 9
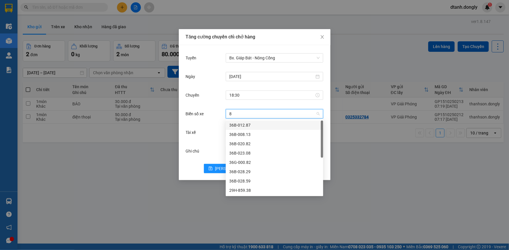
type input "82"
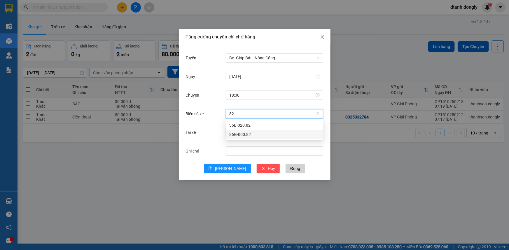
click at [251, 134] on div "36G-000.82" at bounding box center [274, 134] width 90 height 6
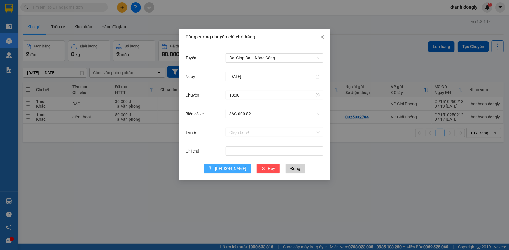
click at [230, 170] on span "[PERSON_NAME]" at bounding box center [230, 169] width 31 height 6
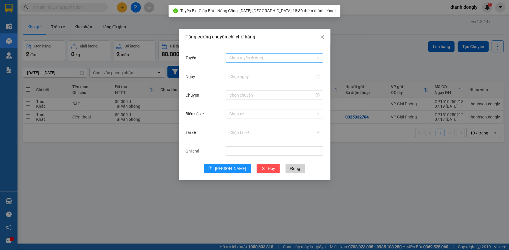
click at [266, 55] on input "Tuyến" at bounding box center [272, 58] width 86 height 9
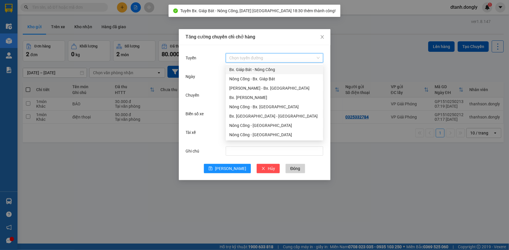
click at [257, 69] on div "Bx. Giáp Bát - Nông Cống" at bounding box center [274, 69] width 90 height 6
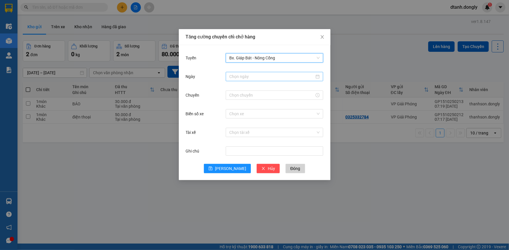
click at [248, 78] on input "Ngày" at bounding box center [271, 76] width 85 height 6
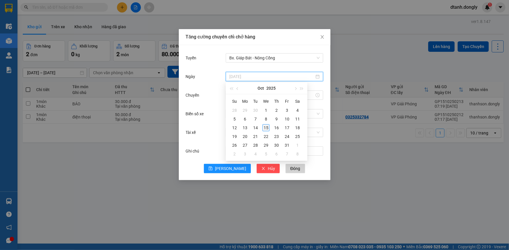
type input "[DATE]"
click at [265, 128] on div "15" at bounding box center [265, 127] width 7 height 7
click at [249, 94] on input "Chuyến" at bounding box center [271, 95] width 85 height 6
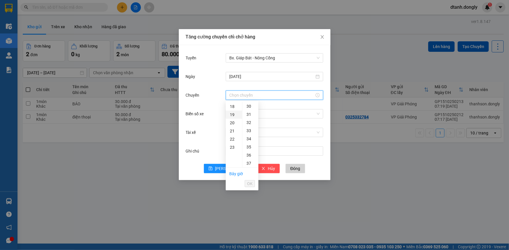
click at [236, 111] on div "19" at bounding box center [234, 115] width 16 height 8
click at [250, 112] on div "30" at bounding box center [250, 113] width 16 height 8
type input "19:30"
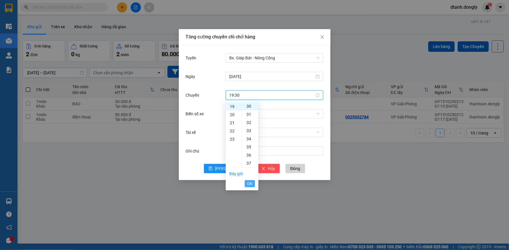
click at [252, 184] on span "OK" at bounding box center [250, 184] width 6 height 6
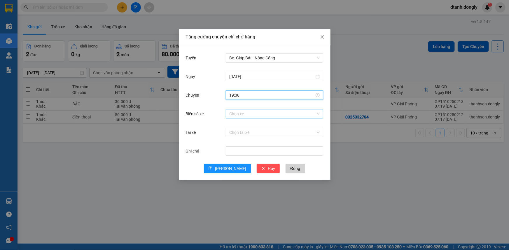
click at [239, 116] on input "Biển số xe" at bounding box center [272, 114] width 86 height 9
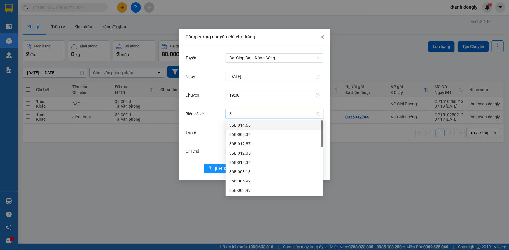
type input "63"
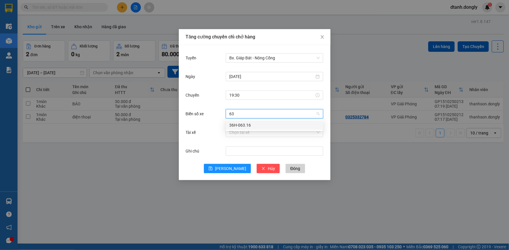
click at [243, 125] on div "36H-063.16" at bounding box center [274, 125] width 90 height 6
click at [248, 136] on input "Tài xế" at bounding box center [272, 132] width 86 height 9
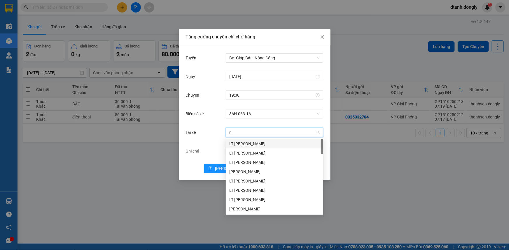
type input "nu"
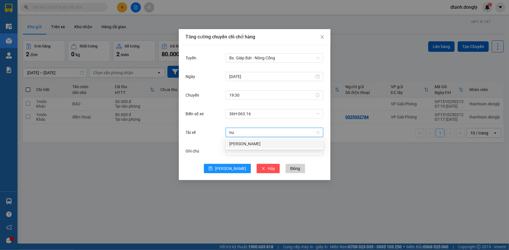
click at [246, 143] on div "[PERSON_NAME]" at bounding box center [274, 144] width 90 height 6
click at [255, 132] on span "[PERSON_NAME]" at bounding box center [274, 132] width 90 height 9
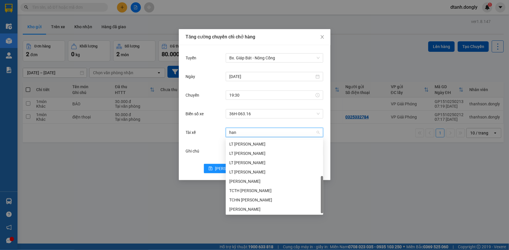
scroll to position [0, 0]
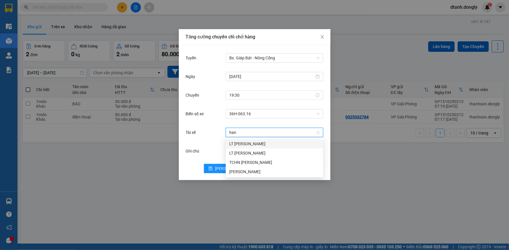
type input "hanh"
click at [262, 172] on div "[PERSON_NAME]" at bounding box center [274, 172] width 90 height 6
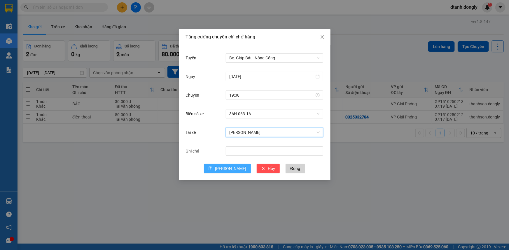
click at [225, 168] on button "[PERSON_NAME]" at bounding box center [227, 168] width 47 height 9
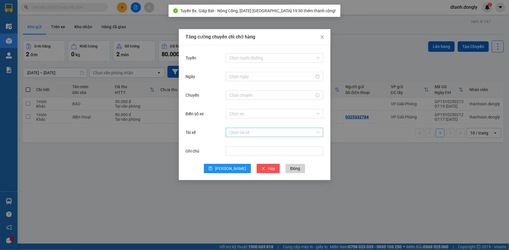
click at [200, 208] on div "Tăng cường chuyến chỉ chở hàng Tuyến Chọn tuyến đường Ngày Chuyến Biển số xe Ch…" at bounding box center [254, 125] width 509 height 250
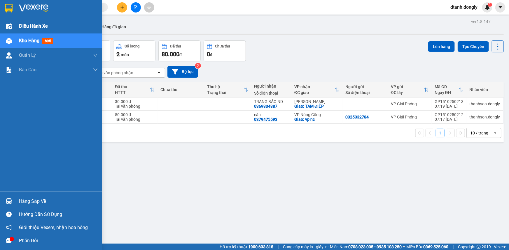
click at [32, 22] on span "Điều hành xe" at bounding box center [33, 25] width 29 height 7
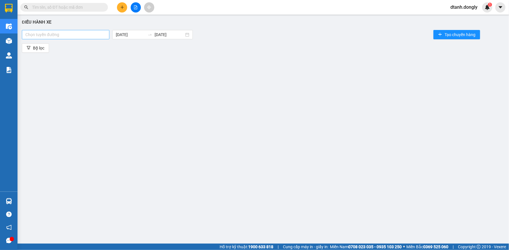
click at [100, 35] on div at bounding box center [65, 34] width 85 height 7
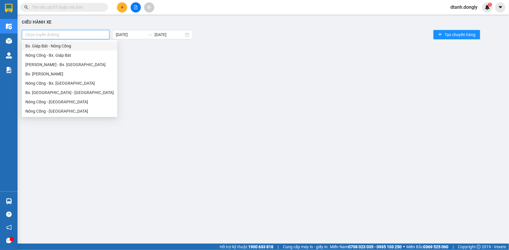
click at [76, 44] on div "Bx. Giáp Bát - Nông Cống" at bounding box center [69, 46] width 88 height 6
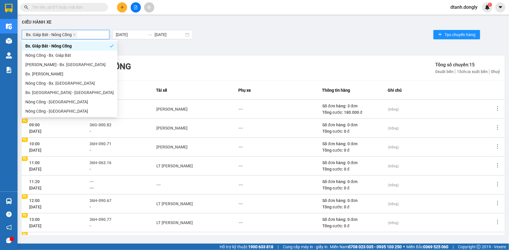
scroll to position [78, 0]
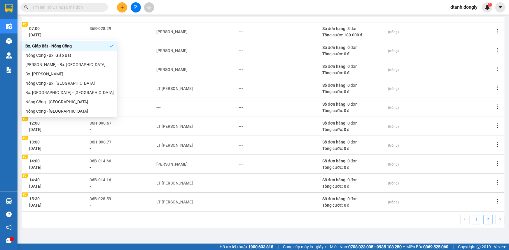
click at [484, 219] on link "2" at bounding box center [488, 220] width 9 height 9
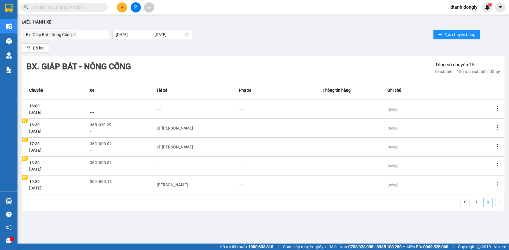
scroll to position [0, 0]
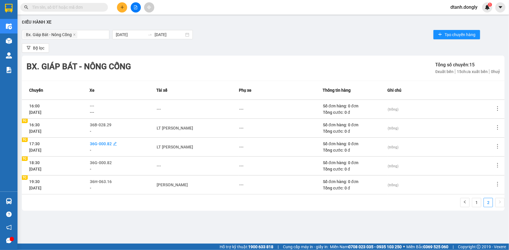
click at [112, 145] on span "36G-000.82" at bounding box center [101, 144] width 22 height 5
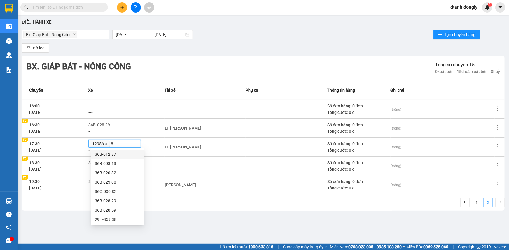
type input "82"
click at [120, 172] on div "36B-028.29" at bounding box center [117, 173] width 45 height 6
click at [108, 145] on icon "close" at bounding box center [106, 144] width 3 height 3
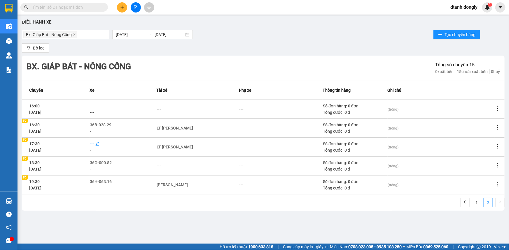
click at [94, 145] on span "---" at bounding box center [92, 144] width 4 height 5
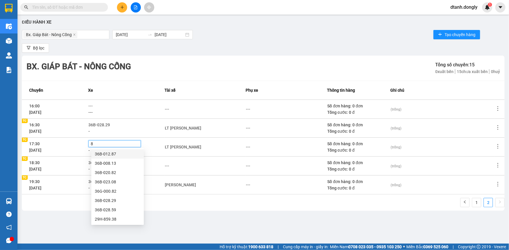
type input "82"
click at [113, 155] on div "36B-020.82" at bounding box center [117, 154] width 45 height 6
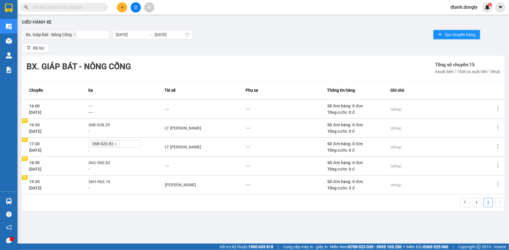
click at [152, 227] on div "Điều hành xe Bx. Giáp Bát - Nông Cống [DATE] [DATE] Tạo chuyến hàng Bộ lọc Bx. …" at bounding box center [262, 126] width 485 height 218
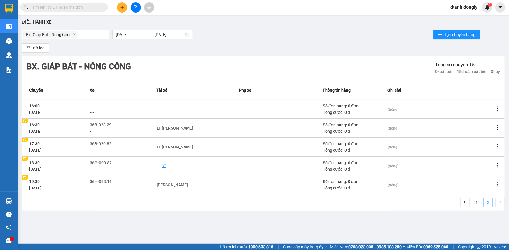
click at [160, 166] on div "---" at bounding box center [159, 166] width 4 height 6
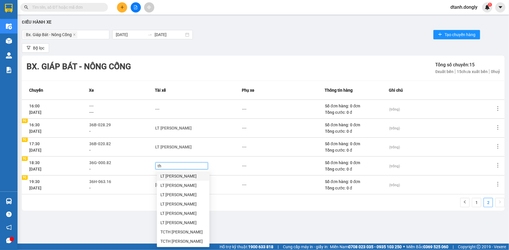
type input "tha"
click at [187, 184] on div "LT [PERSON_NAME]" at bounding box center [182, 186] width 45 height 6
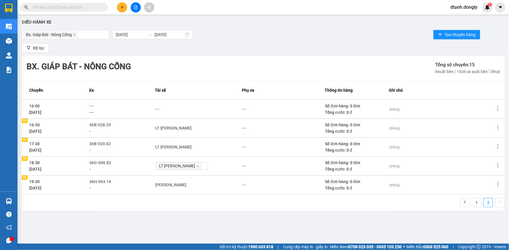
click at [235, 217] on div "Điều hành xe Bx. Giáp Bát - Nông Cống [DATE] [DATE] Tạo chuyến hàng Bộ lọc Bx. …" at bounding box center [262, 126] width 485 height 218
click at [240, 165] on div "---" at bounding box center [241, 166] width 4 height 6
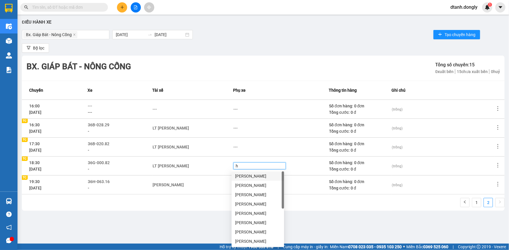
type input "hu"
click at [248, 187] on div "[PERSON_NAME]" at bounding box center [257, 186] width 45 height 6
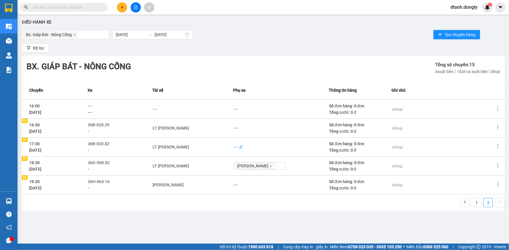
click at [233, 145] on div "---" at bounding box center [235, 147] width 4 height 6
type input "toi"
click at [252, 158] on div "[PERSON_NAME]" at bounding box center [257, 157] width 45 height 6
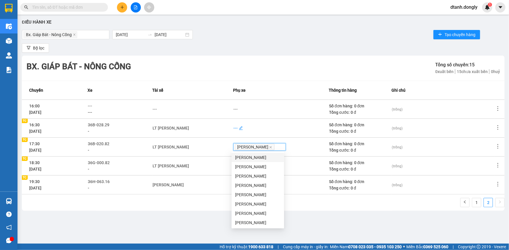
click at [236, 127] on div "---" at bounding box center [235, 128] width 4 height 6
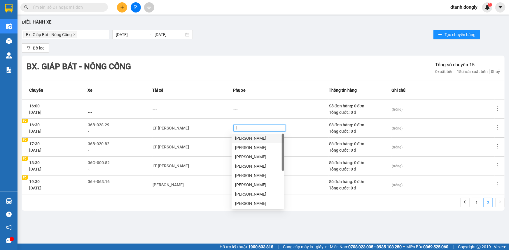
type input "li"
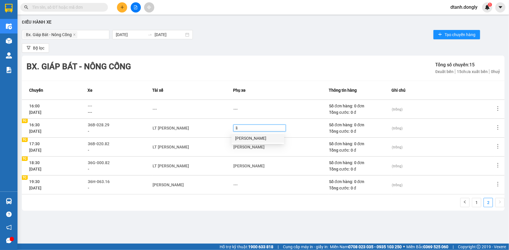
click at [248, 137] on div "[PERSON_NAME]" at bounding box center [257, 138] width 45 height 6
click at [476, 205] on link "1" at bounding box center [476, 203] width 9 height 9
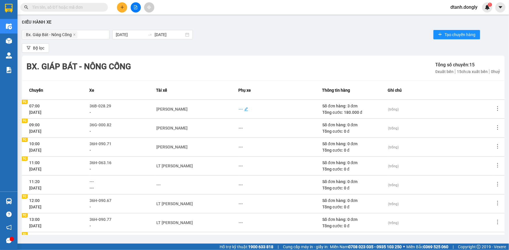
click at [238, 110] on div "---" at bounding box center [240, 109] width 4 height 6
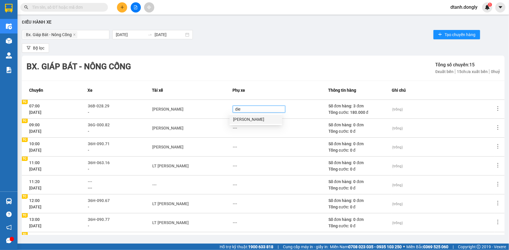
type input "dien"
click at [251, 119] on div "[PERSON_NAME]" at bounding box center [255, 119] width 45 height 6
click at [201, 128] on div "[PERSON_NAME]" at bounding box center [192, 128] width 80 height 6
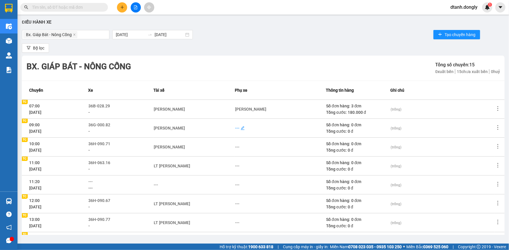
click at [237, 128] on div "---" at bounding box center [237, 128] width 4 height 6
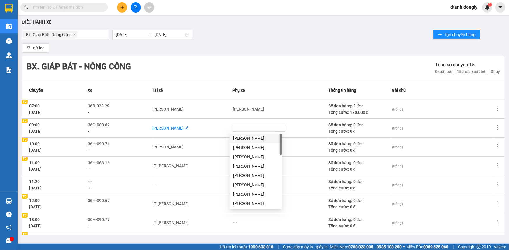
click at [178, 128] on div "[PERSON_NAME]" at bounding box center [167, 128] width 31 height 6
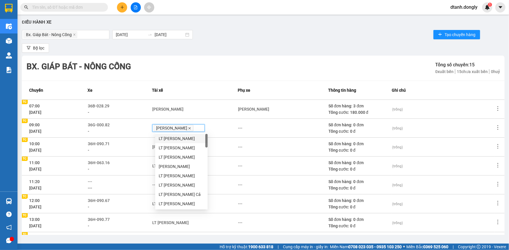
click at [189, 128] on icon "close" at bounding box center [190, 128] width 2 height 2
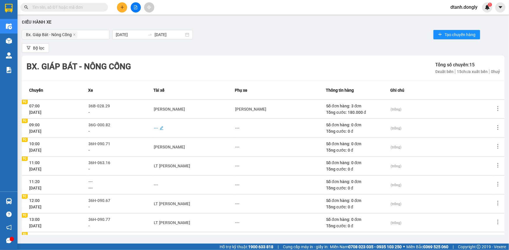
click at [158, 128] on div "---" at bounding box center [156, 128] width 4 height 6
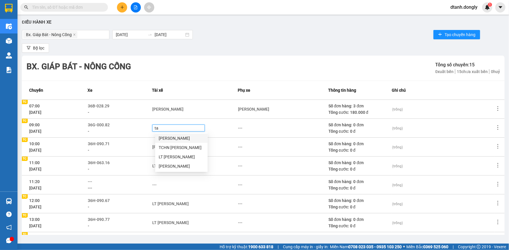
type input "tai"
click at [175, 136] on div "[PERSON_NAME]" at bounding box center [181, 138] width 45 height 6
click at [241, 130] on td "---" at bounding box center [283, 128] width 90 height 19
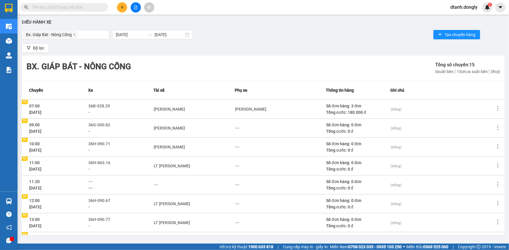
click at [243, 128] on icon "edit" at bounding box center [243, 128] width 4 height 4
click at [235, 127] on div "---" at bounding box center [237, 128] width 4 height 6
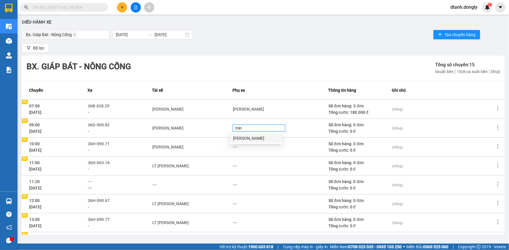
type input "minh"
click at [243, 135] on div "[PERSON_NAME]" at bounding box center [255, 138] width 45 height 6
click at [196, 141] on td "[PERSON_NAME]" at bounding box center [192, 147] width 80 height 19
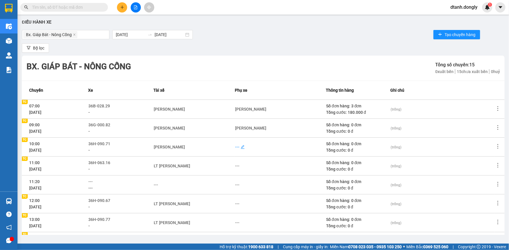
click at [237, 147] on div "---" at bounding box center [237, 147] width 4 height 6
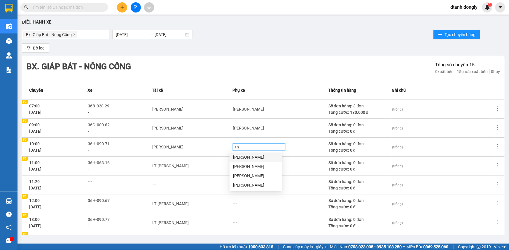
type input "thu"
click at [250, 156] on div "[PERSON_NAME]" at bounding box center [255, 157] width 45 height 6
click at [207, 166] on div "LT [PERSON_NAME]" at bounding box center [192, 166] width 80 height 6
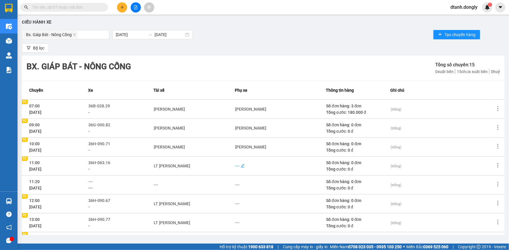
click at [237, 165] on div "---" at bounding box center [237, 166] width 4 height 6
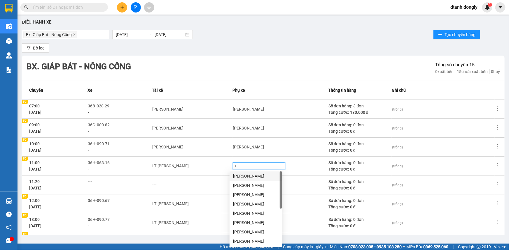
type input "tu"
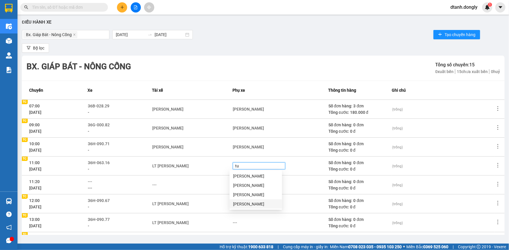
click at [247, 203] on div "[PERSON_NAME]" at bounding box center [255, 204] width 45 height 6
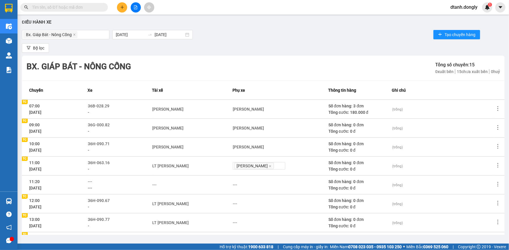
click at [191, 178] on td "---" at bounding box center [192, 185] width 80 height 19
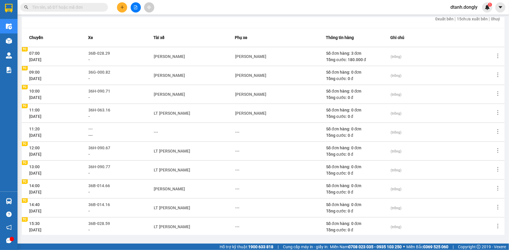
scroll to position [78, 0]
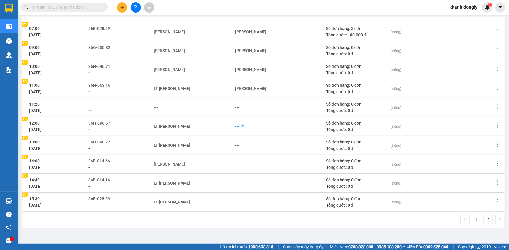
click at [235, 126] on div "---" at bounding box center [237, 126] width 4 height 6
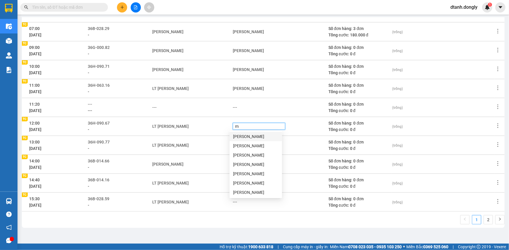
type input "ma"
click at [256, 134] on div "[PERSON_NAME]" at bounding box center [255, 137] width 45 height 6
click at [200, 147] on div "LT [PERSON_NAME]" at bounding box center [192, 145] width 80 height 6
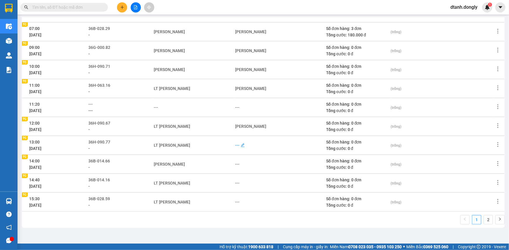
click at [236, 143] on div "---" at bounding box center [237, 145] width 4 height 6
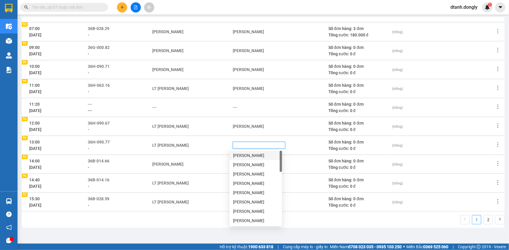
type input "l"
click at [242, 174] on div "[PERSON_NAME]" at bounding box center [255, 174] width 45 height 6
click at [201, 163] on div "[PERSON_NAME]" at bounding box center [192, 164] width 80 height 6
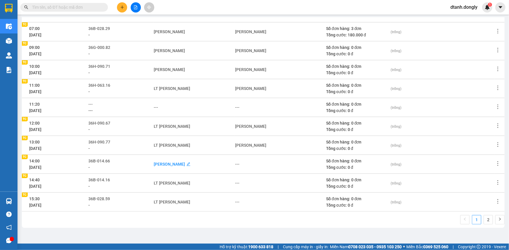
click at [183, 166] on div "[PERSON_NAME]" at bounding box center [169, 164] width 31 height 6
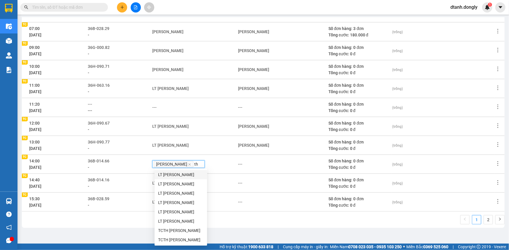
type input "thu"
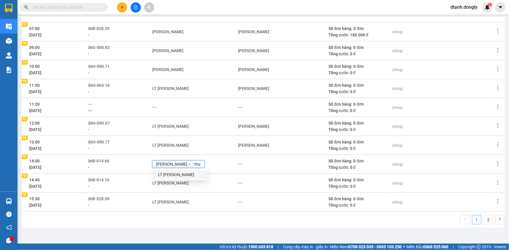
click at [194, 175] on div "LT [PERSON_NAME]" at bounding box center [180, 175] width 45 height 6
click at [242, 187] on div "---" at bounding box center [240, 183] width 4 height 6
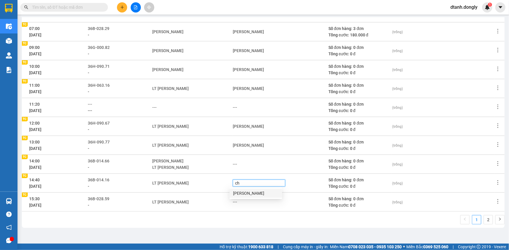
type input "chi"
click at [259, 192] on div "[PERSON_NAME]" at bounding box center [255, 193] width 45 height 6
click at [212, 195] on td "LT [PERSON_NAME]" at bounding box center [192, 202] width 80 height 19
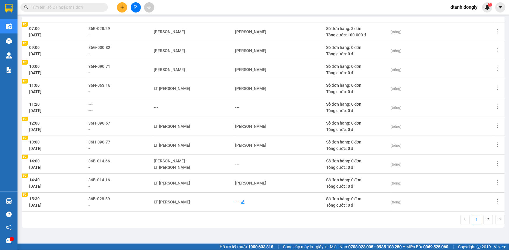
click at [235, 203] on div "---" at bounding box center [237, 202] width 4 height 6
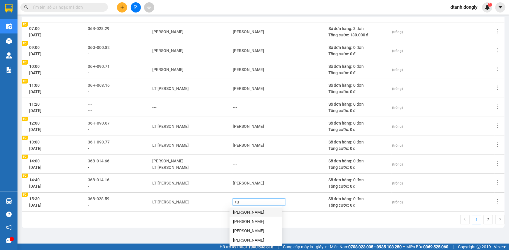
type input "tua"
click at [245, 212] on div "[PERSON_NAME]" at bounding box center [255, 212] width 45 height 6
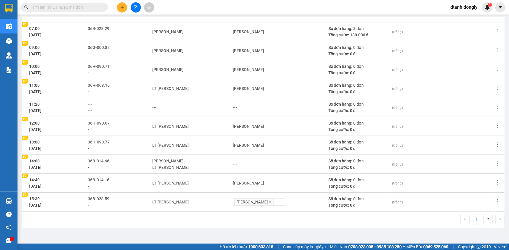
click at [224, 220] on div "1 2" at bounding box center [263, 221] width 483 height 13
click at [487, 223] on link "2" at bounding box center [488, 220] width 9 height 9
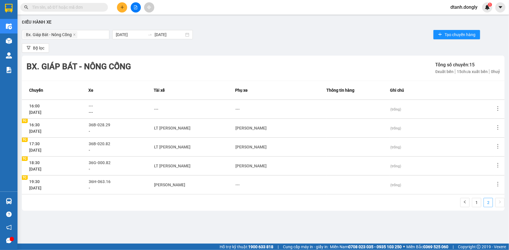
scroll to position [0, 0]
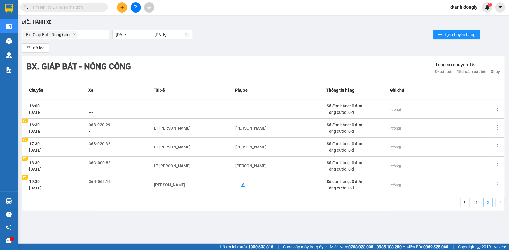
click at [237, 184] on div "---" at bounding box center [237, 185] width 4 height 6
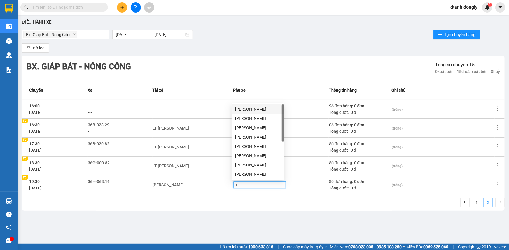
type input "te"
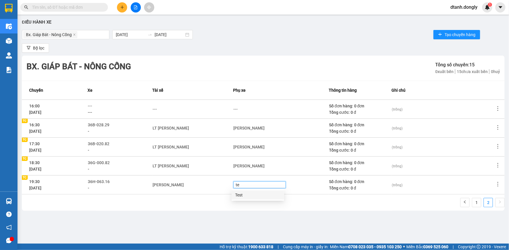
click at [238, 197] on div "Test" at bounding box center [257, 195] width 45 height 6
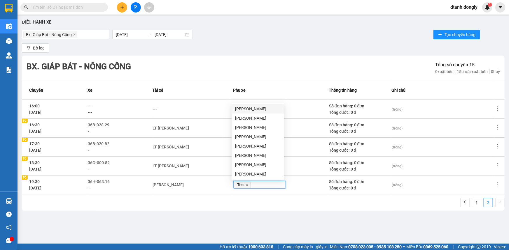
click at [221, 213] on div "Điều hành xe Bx. Giáp Bát - Nông Cống [DATE] [DATE] Tạo chuyến hàng Bộ lọc Bx. …" at bounding box center [262, 126] width 485 height 218
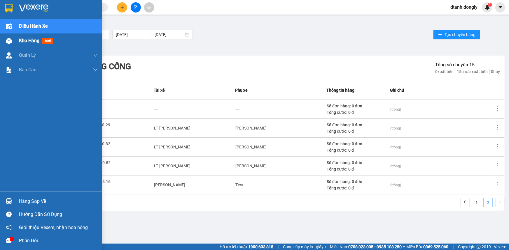
click at [28, 39] on span "Kho hàng" at bounding box center [29, 41] width 20 height 6
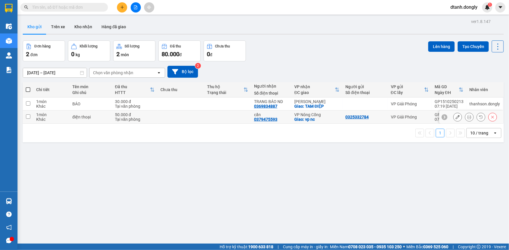
click at [27, 117] on input "checkbox" at bounding box center [28, 117] width 4 height 4
checkbox input "true"
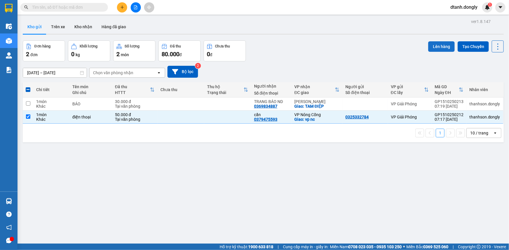
click at [428, 47] on button "Lên hàng" at bounding box center [441, 46] width 27 height 10
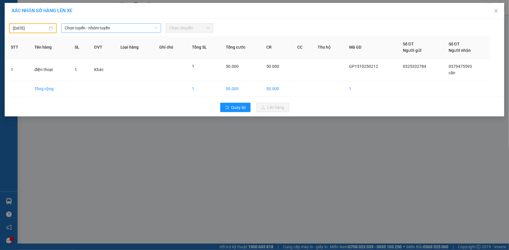
click at [127, 28] on span "Chọn tuyến - nhóm tuyến" at bounding box center [111, 28] width 93 height 9
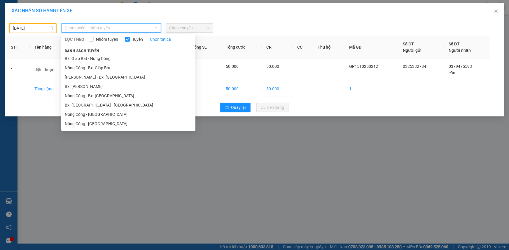
click at [44, 28] on body "Kết quả tìm kiếm ( 0 ) Bộ lọc No Data dtanh.dongly 1 Điều hành xe Kho hàng mới …" at bounding box center [254, 125] width 509 height 250
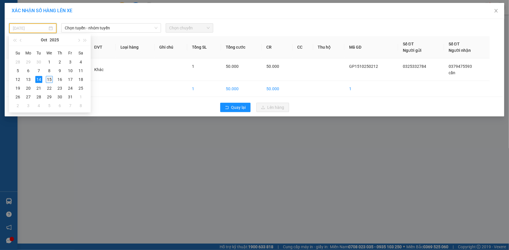
click at [50, 80] on div "15" at bounding box center [49, 79] width 7 height 7
type input "[DATE]"
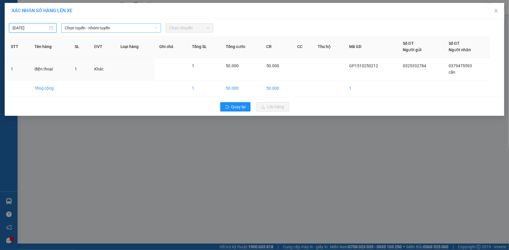
click at [128, 25] on span "Chọn tuyến - nhóm tuyến" at bounding box center [111, 28] width 93 height 9
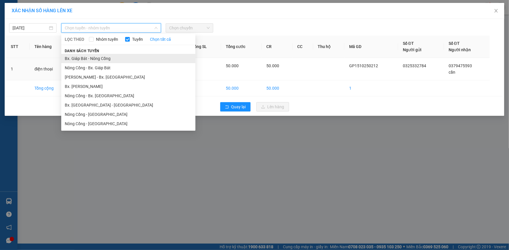
click at [108, 61] on li "Bx. Giáp Bát - Nông Cống" at bounding box center [128, 58] width 134 height 9
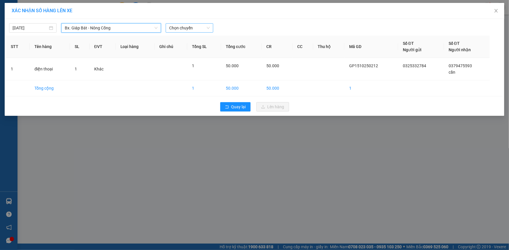
click at [191, 26] on span "Chọn chuyến" at bounding box center [189, 28] width 41 height 9
click at [344, 178] on div "XÁC NHẬN SỐ HÀNG LÊN XE [DATE] Bx. Giáp Bát - Nông Cống LỌC THEO Nhóm tuyến Tuy…" at bounding box center [254, 125] width 509 height 250
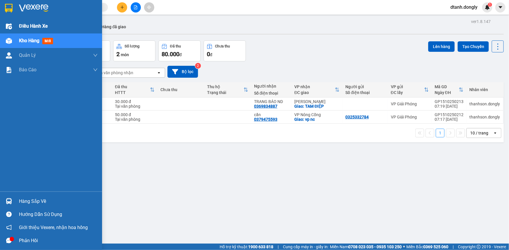
click at [35, 25] on span "Điều hành xe" at bounding box center [33, 25] width 29 height 7
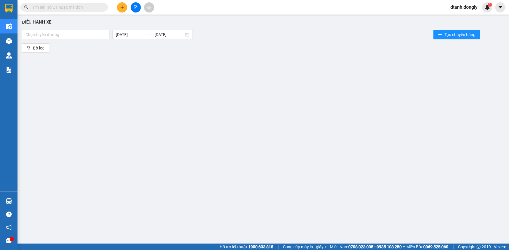
click at [76, 34] on div at bounding box center [65, 34] width 85 height 7
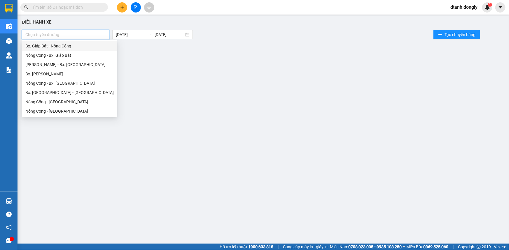
click at [87, 44] on div "Bx. Giáp Bát - Nông Cống" at bounding box center [69, 46] width 88 height 6
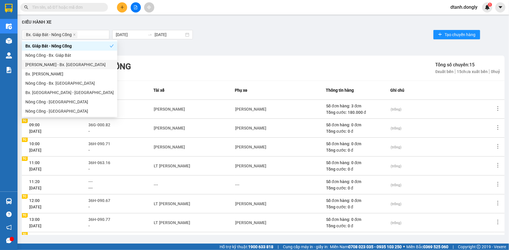
click at [282, 31] on div "Bx. Giáp Bát - Nông Cống [DATE] [DATE] Tạo chuyến hàng" at bounding box center [263, 35] width 483 height 12
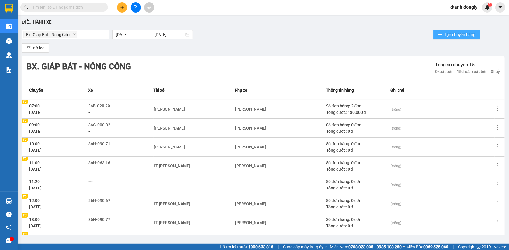
click at [461, 35] on span "Tạo chuyến hàng" at bounding box center [459, 34] width 31 height 6
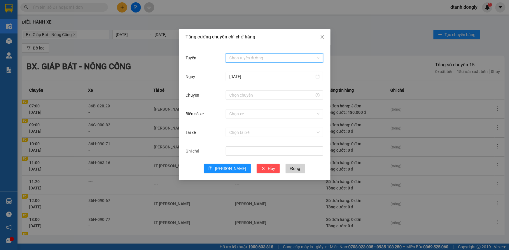
click at [261, 58] on input "Tuyến" at bounding box center [272, 58] width 86 height 9
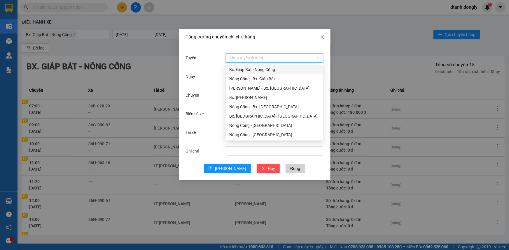
click at [275, 68] on div "Bx. Giáp Bát - Nông Cống" at bounding box center [274, 69] width 90 height 6
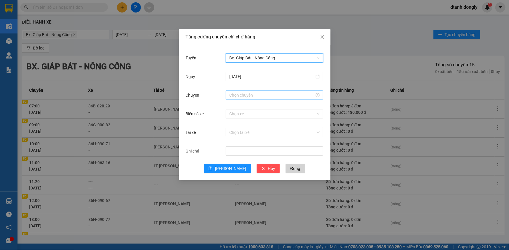
click at [249, 96] on input "Chuyến" at bounding box center [271, 95] width 85 height 6
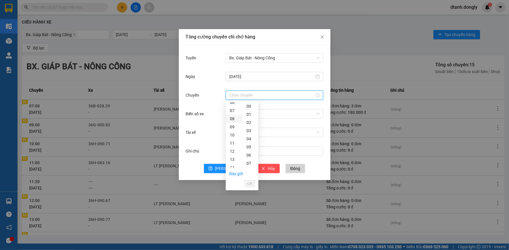
click at [232, 118] on div "08" at bounding box center [234, 119] width 16 height 8
type input "08:00"
click at [249, 182] on span "OK" at bounding box center [250, 184] width 6 height 6
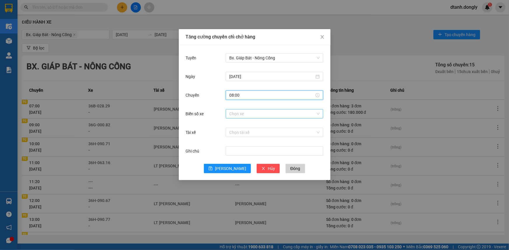
click at [252, 113] on input "Biển số xe" at bounding box center [272, 114] width 86 height 9
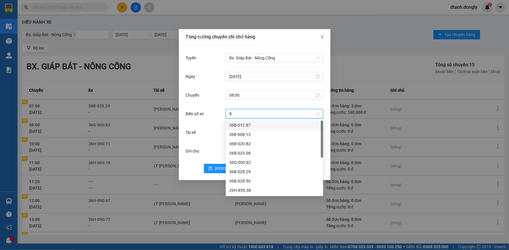
type input "82"
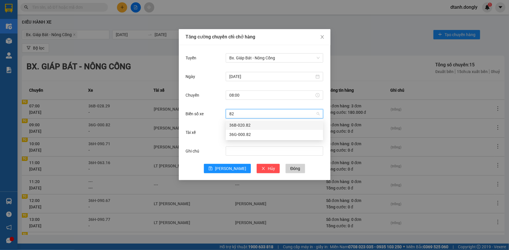
click at [255, 126] on div "36B-020.82" at bounding box center [274, 125] width 90 height 6
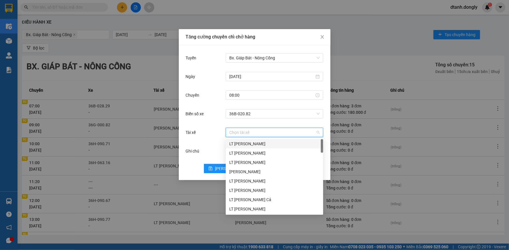
click at [255, 132] on input "Tài xế" at bounding box center [272, 132] width 86 height 9
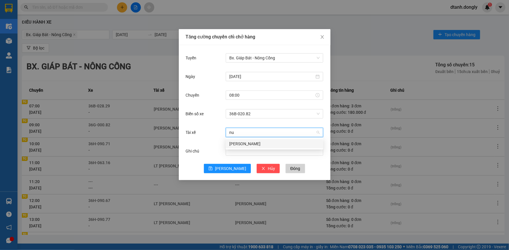
type input "nui"
click at [251, 143] on div "[PERSON_NAME]" at bounding box center [274, 144] width 90 height 6
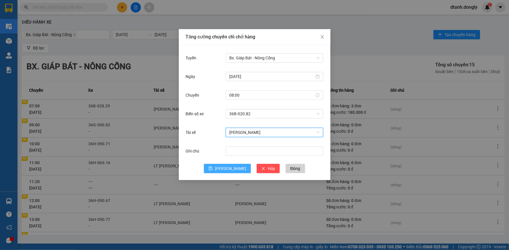
click at [213, 169] on icon "save" at bounding box center [210, 169] width 4 height 4
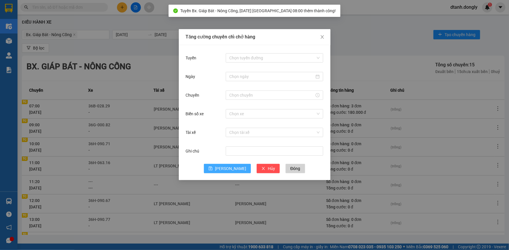
click at [164, 48] on div "Tăng cường chuyến chỉ chở hàng Tuyến Chọn tuyến đường Ngày Chuyến Biển số xe Ch…" at bounding box center [254, 125] width 509 height 250
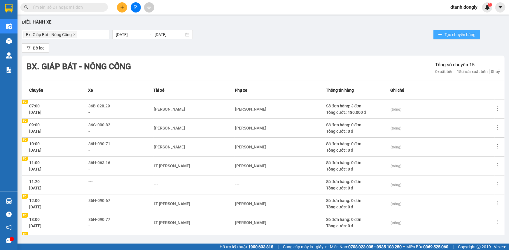
scroll to position [78, 0]
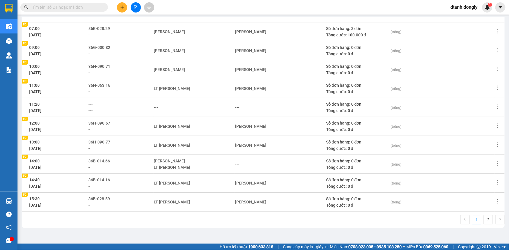
click at [472, 222] on link "1" at bounding box center [476, 220] width 9 height 9
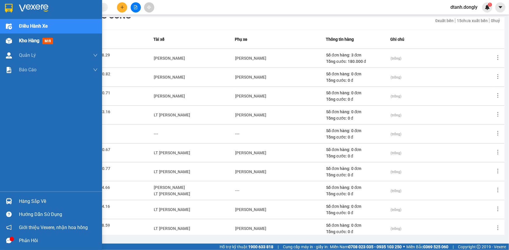
click at [23, 41] on span "Kho hàng" at bounding box center [29, 41] width 20 height 6
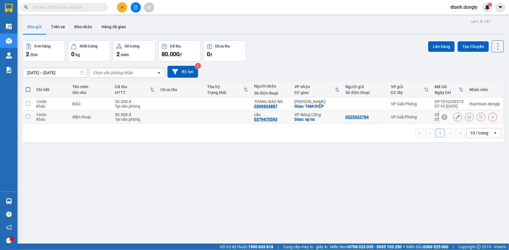
click at [31, 115] on td at bounding box center [28, 117] width 10 height 13
checkbox input "true"
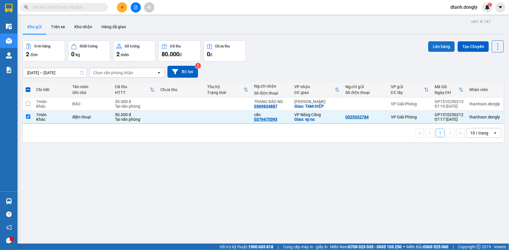
click at [431, 48] on button "Lên hàng" at bounding box center [441, 46] width 27 height 10
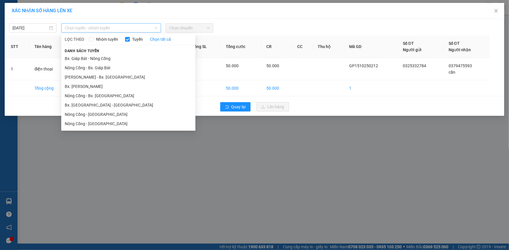
click at [137, 27] on span "Chọn tuyến - nhóm tuyến" at bounding box center [111, 28] width 93 height 9
click at [129, 59] on li "Bx. Giáp Bát - Nông Cống" at bounding box center [128, 58] width 134 height 9
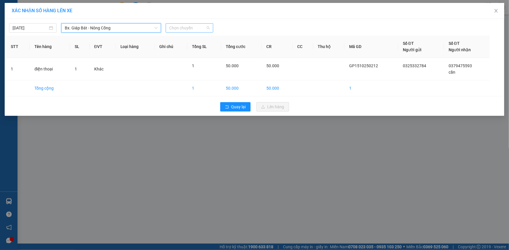
click at [183, 27] on span "Chọn chuyến" at bounding box center [189, 28] width 41 height 9
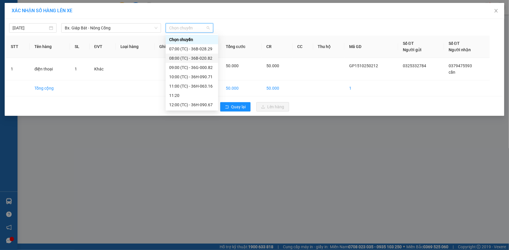
click at [182, 57] on div "08:00 (TC) - 36B-020.82" at bounding box center [191, 58] width 45 height 6
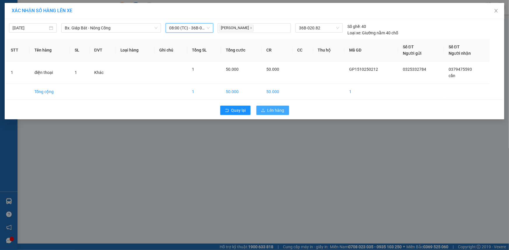
click at [279, 110] on span "Lên hàng" at bounding box center [275, 110] width 17 height 6
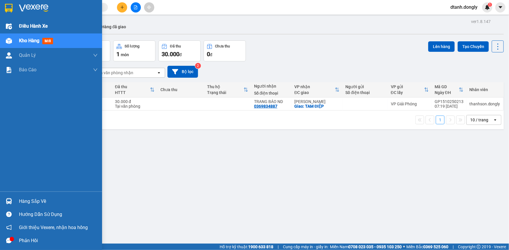
click at [24, 27] on span "Điều hành xe" at bounding box center [33, 25] width 29 height 7
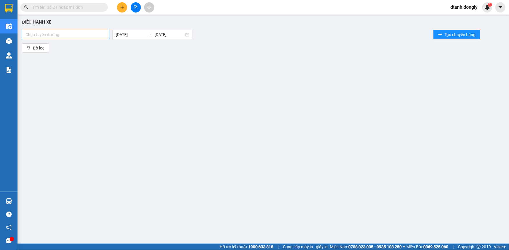
click at [62, 34] on div at bounding box center [65, 34] width 85 height 7
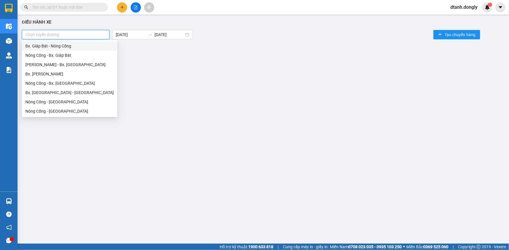
click at [66, 46] on div "Bx. Giáp Bát - Nông Cống" at bounding box center [69, 46] width 88 height 6
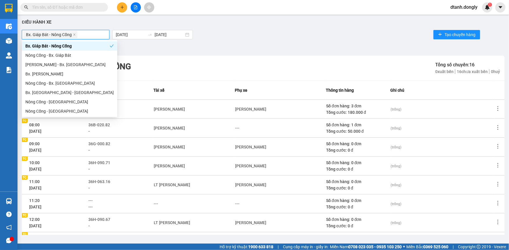
click at [260, 50] on div "Bộ lọc" at bounding box center [263, 47] width 483 height 9
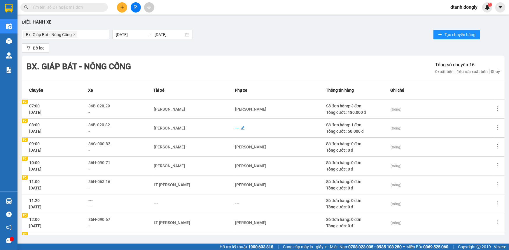
click at [235, 127] on div "---" at bounding box center [237, 128] width 4 height 6
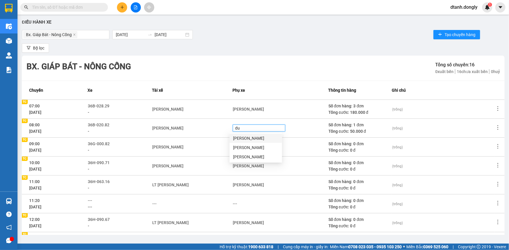
type input "dun"
click at [252, 138] on div "[PERSON_NAME]" at bounding box center [255, 138] width 45 height 6
click at [296, 41] on div "Điều hành xe Bx. Giáp Bát - Nông Cống [DATE] [DATE] Tạo chuyến hàng Bộ lọc Bx. …" at bounding box center [262, 126] width 485 height 218
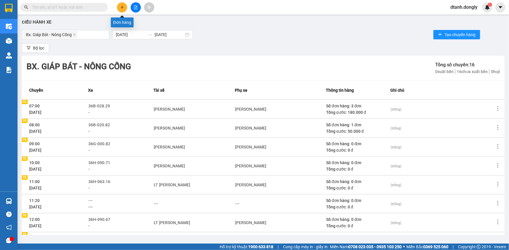
click at [122, 8] on icon "plus" at bounding box center [122, 7] width 4 height 4
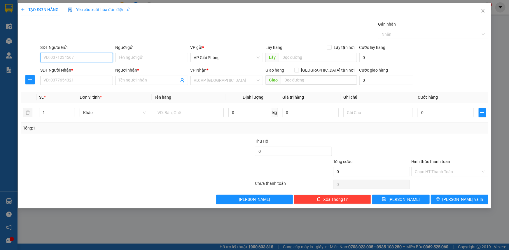
click at [97, 59] on input "SĐT Người Gửi" at bounding box center [76, 57] width 73 height 9
type input "0988045006"
click at [91, 82] on input "SĐT Người Nhận *" at bounding box center [76, 80] width 73 height 9
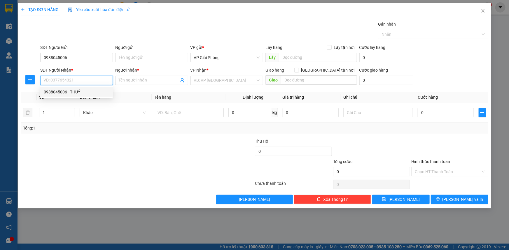
click at [87, 94] on div "0988045006 - THUỶ" at bounding box center [77, 92] width 66 height 6
type input "0988045006"
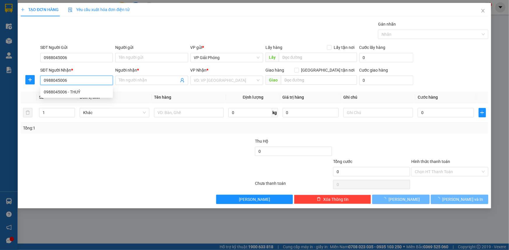
type input "THUỶ"
checkbox input "true"
type input "CÔNG CHÍNH"
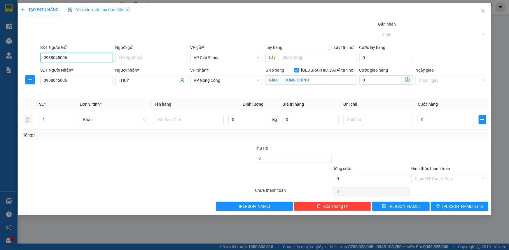
click at [77, 56] on input "0988045006" at bounding box center [76, 57] width 73 height 9
type input "0"
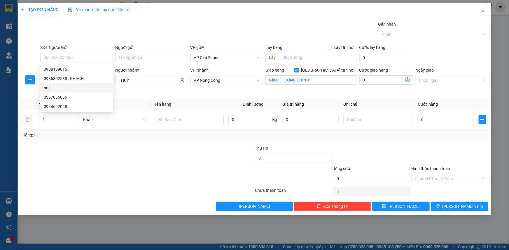
click at [114, 182] on div at bounding box center [98, 176] width 156 height 20
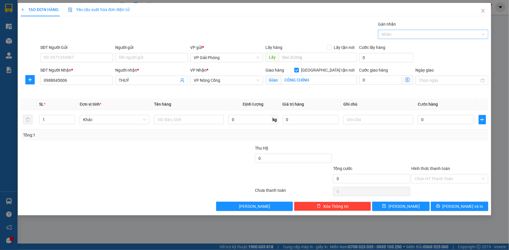
click at [447, 33] on div at bounding box center [429, 34] width 101 height 7
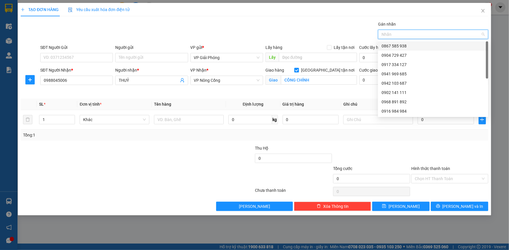
click at [432, 48] on div "0867 585 938" at bounding box center [432, 46] width 103 height 6
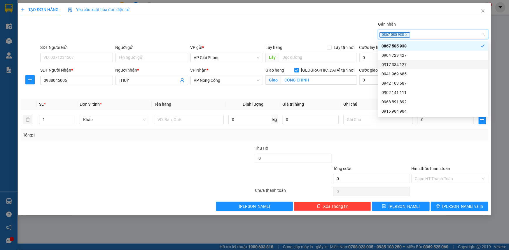
click at [155, 160] on div at bounding box center [98, 155] width 156 height 20
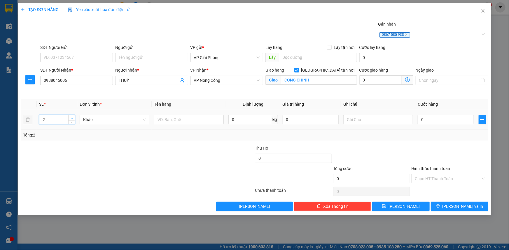
click at [73, 117] on span "up" at bounding box center [71, 118] width 3 height 3
type input "3"
click at [73, 117] on span "up" at bounding box center [71, 118] width 3 height 3
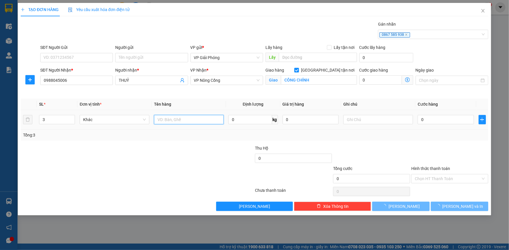
click at [192, 119] on input "text" at bounding box center [189, 119] width 70 height 9
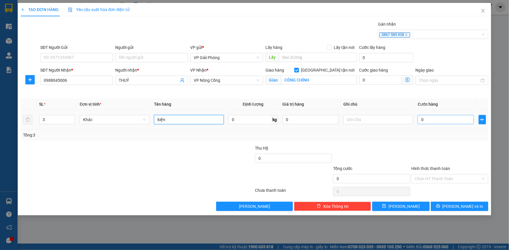
type input "kiện"
click at [442, 120] on input "0" at bounding box center [445, 119] width 56 height 9
type input "2"
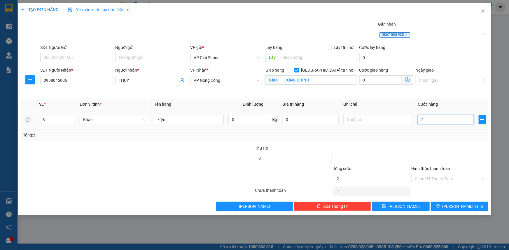
type input "20"
type input "200"
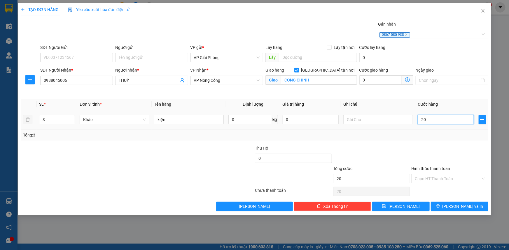
type input "200"
type input "200.000"
click at [447, 149] on div at bounding box center [449, 155] width 78 height 20
click at [444, 175] on input "Hình thức thanh toán" at bounding box center [448, 179] width 66 height 9
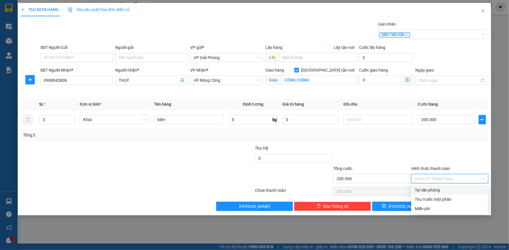
click at [433, 189] on div "Tại văn phòng" at bounding box center [450, 190] width 70 height 6
type input "0"
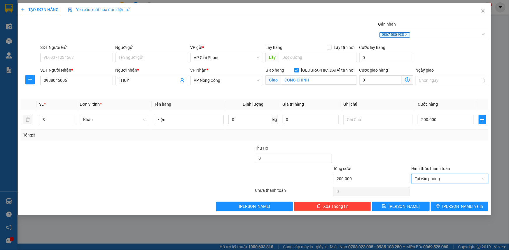
click at [431, 140] on div "Tổng: 3" at bounding box center [254, 135] width 467 height 11
click at [459, 207] on span "[PERSON_NAME] và In" at bounding box center [462, 206] width 41 height 6
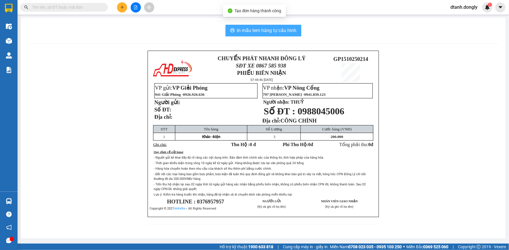
click at [256, 32] on span "In mẫu tem hàng tự cấu hình" at bounding box center [266, 30] width 59 height 7
